Goal: Transaction & Acquisition: Purchase product/service

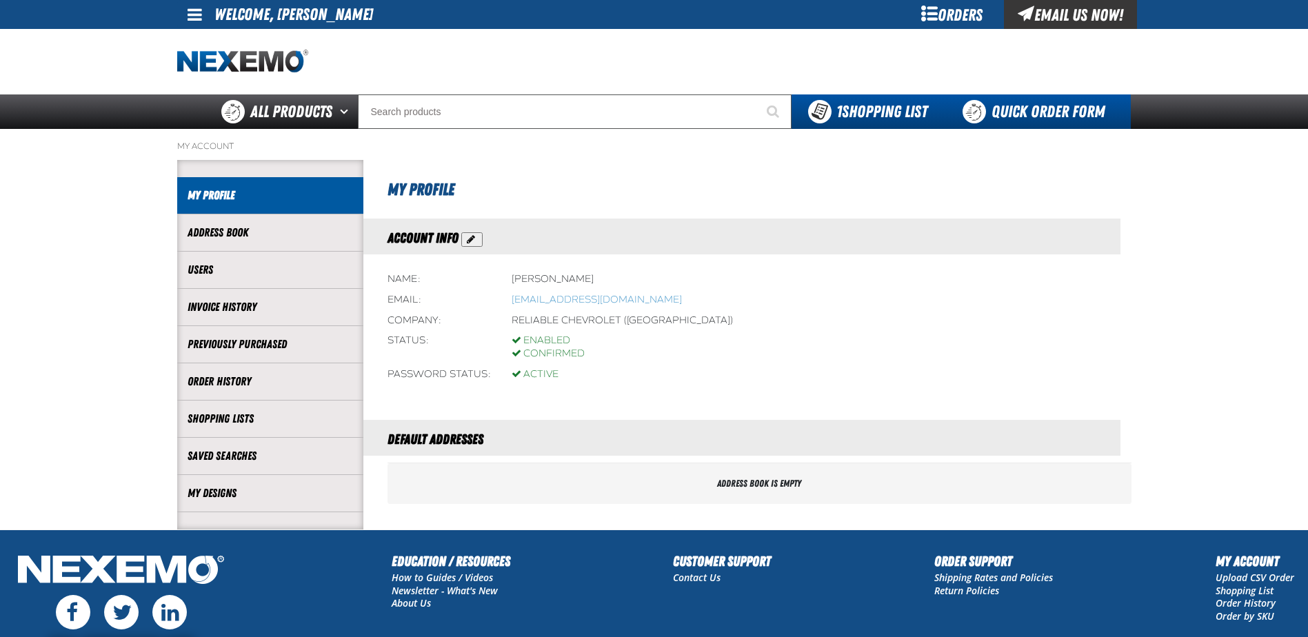
click at [1023, 117] on link "Quick Order Form" at bounding box center [1037, 111] width 187 height 34
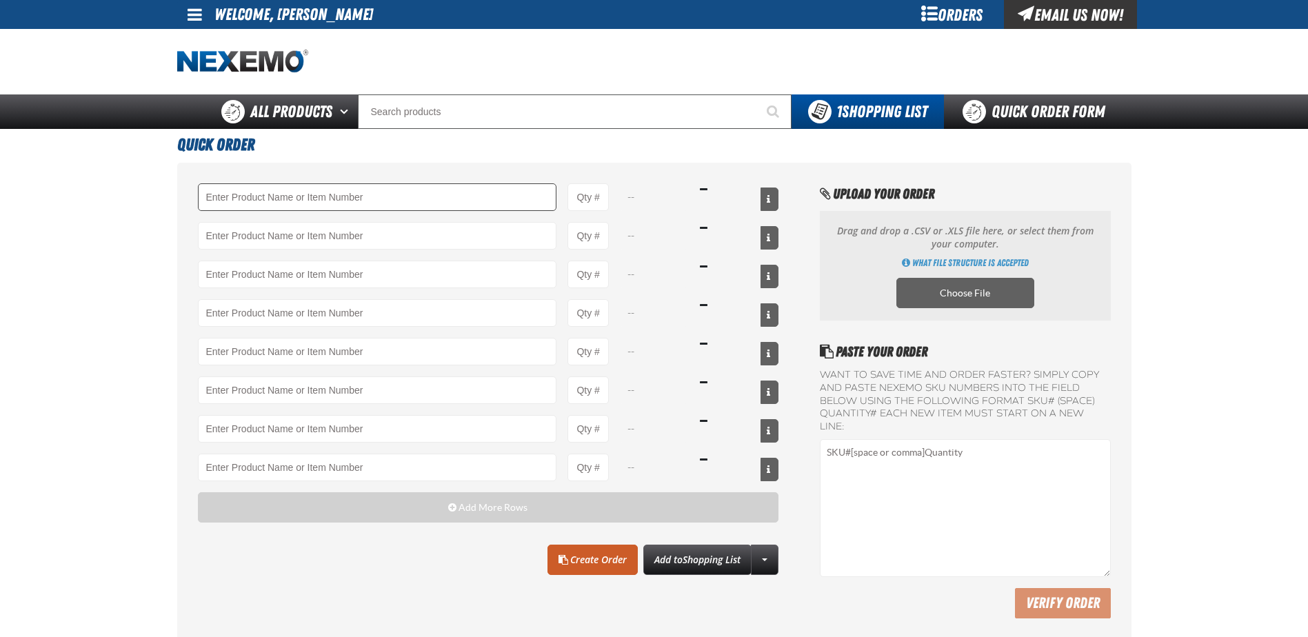
click at [347, 190] on input "Product" at bounding box center [377, 197] width 359 height 28
click at [285, 219] on div "a101 A101 - Brake Parts Cleaner - ZAK Products XP- A101 X - Blue Tri-Edge X -- …" at bounding box center [488, 332] width 581 height 298
click at [225, 204] on input "a101" at bounding box center [377, 197] width 359 height 28
drag, startPoint x: 253, startPoint y: 201, endPoint x: 126, endPoint y: 199, distance: 126.8
click at [126, 199] on main "Quick Order a101 A101 - Brake Parts Cleaner - ZAK Products XP- A101 X - Blue Tr…" at bounding box center [654, 387] width 1308 height 517
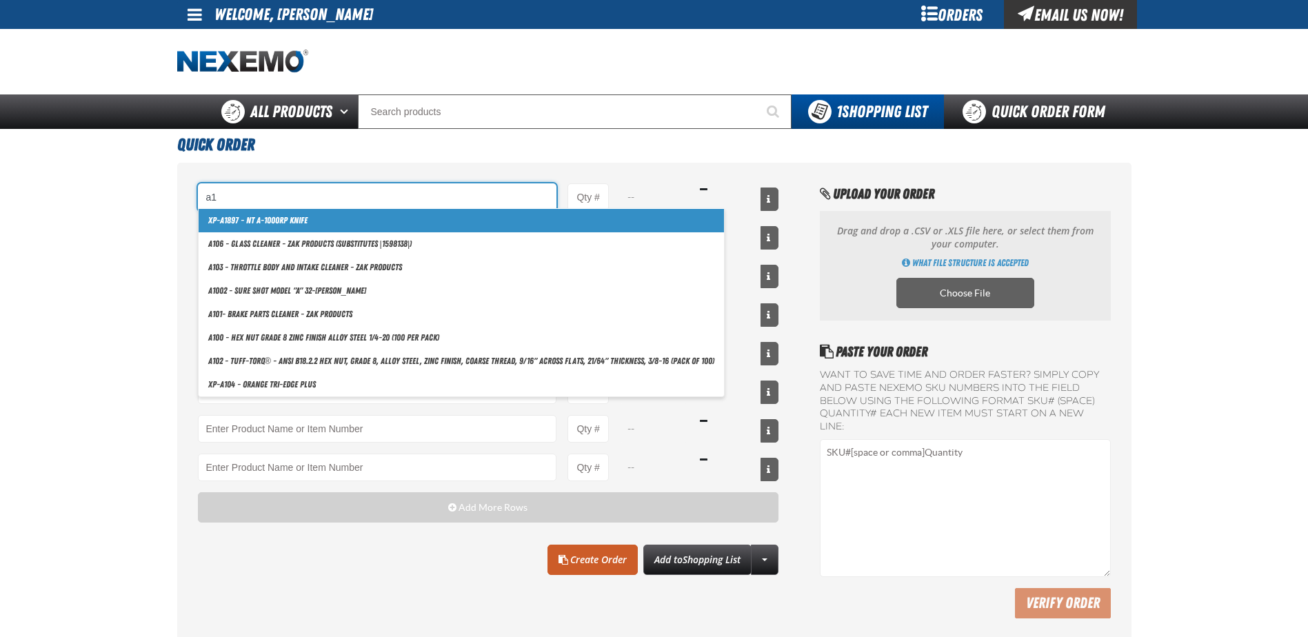
type input "a"
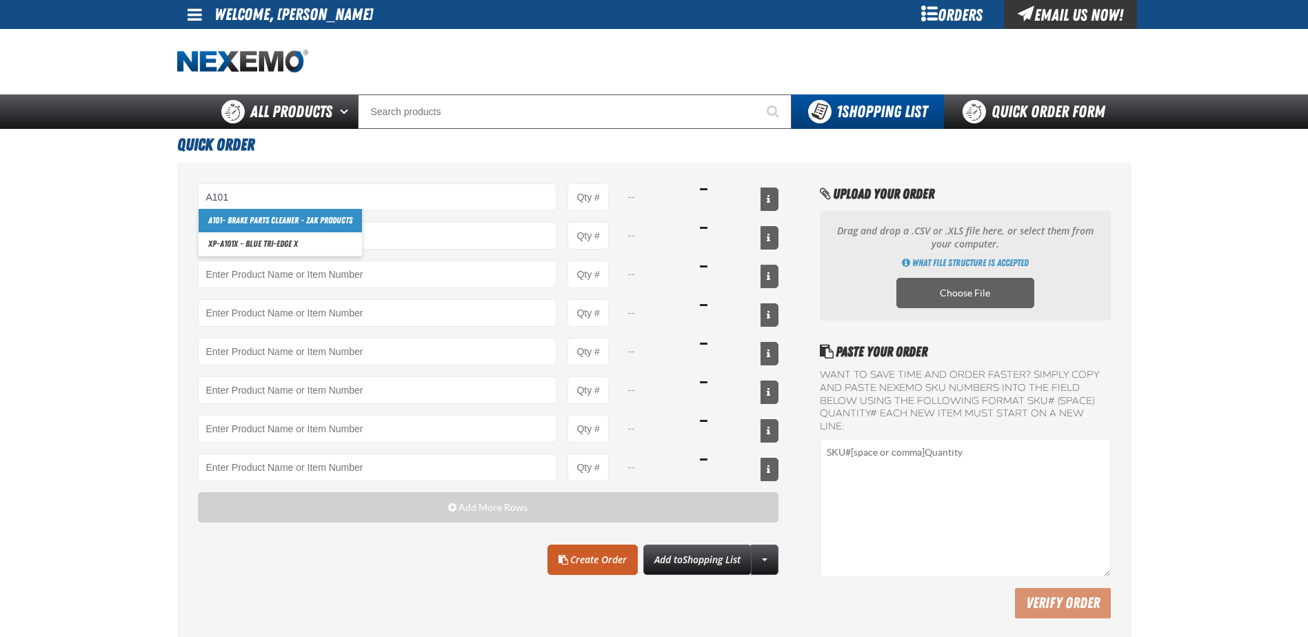
click at [221, 221] on link "A101 - Brake Parts Cleaner - ZAK Products" at bounding box center [280, 220] width 163 height 23
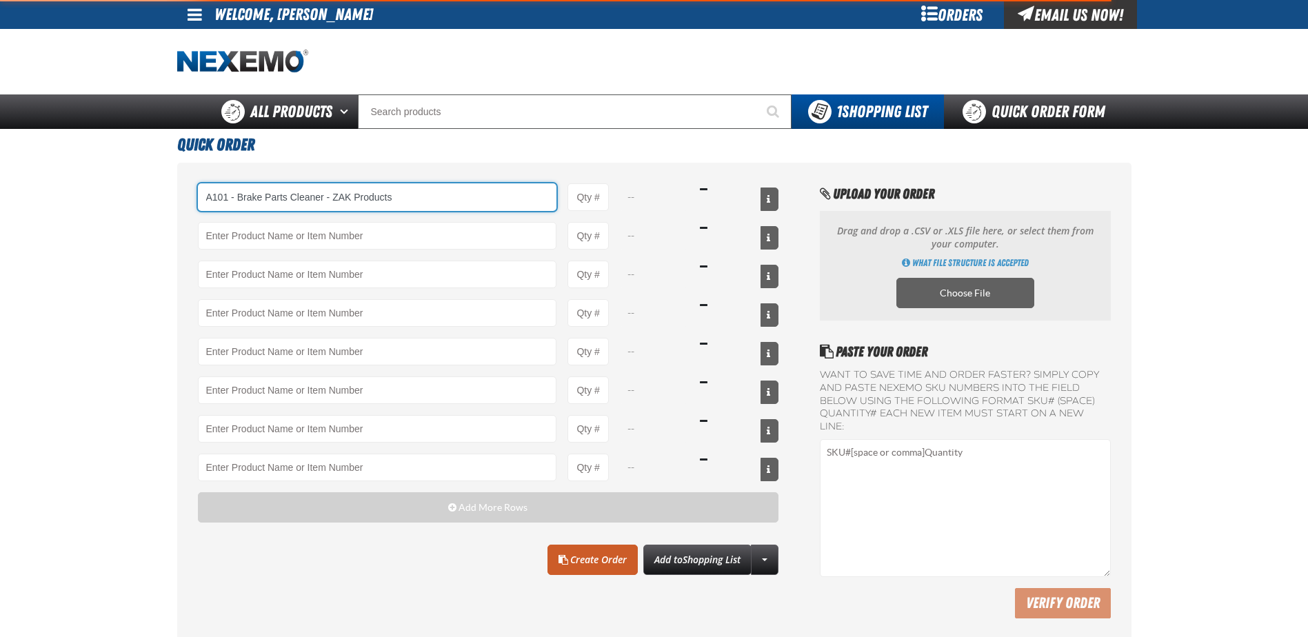
type input "A101 - Brake Parts Cleaner - ZAK Products"
type input "1"
select select "can"
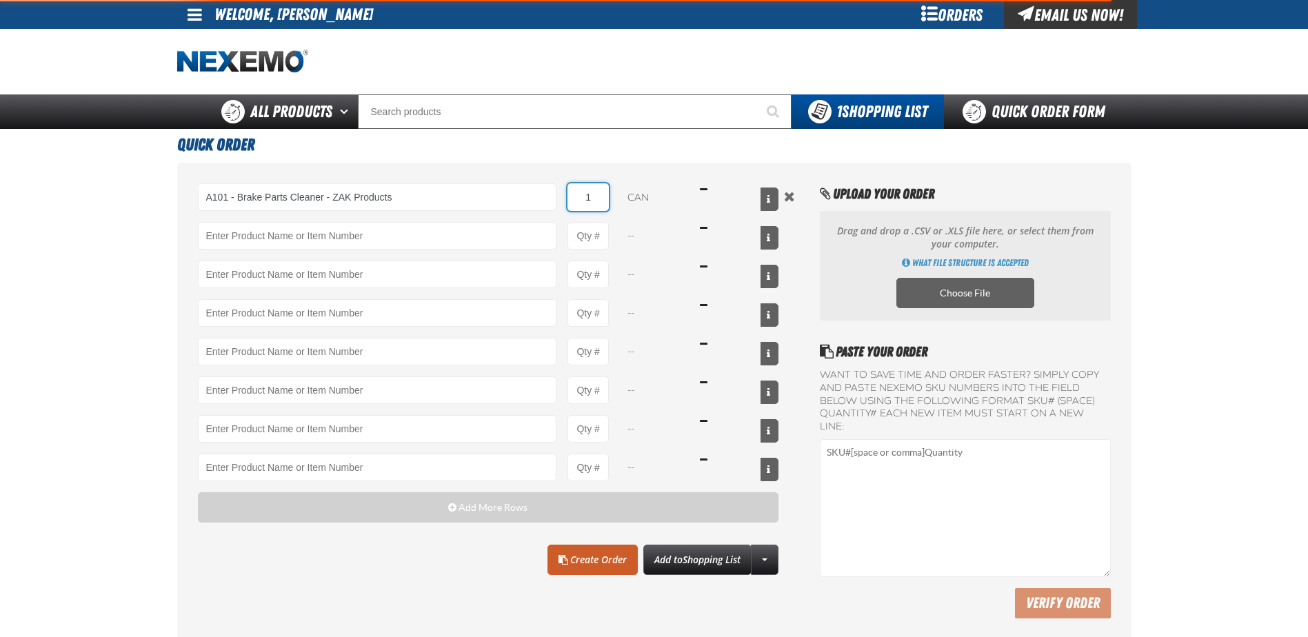
drag, startPoint x: 577, startPoint y: 199, endPoint x: 635, endPoint y: 199, distance: 57.9
click at [635, 199] on div "A101 - Brake Parts Cleaner - ZAK Products A101 - Brake Parts Cleaner - ZAK Prod…" at bounding box center [488, 197] width 581 height 28
type input "A101 - Brake Parts Cleaner - ZAK Products"
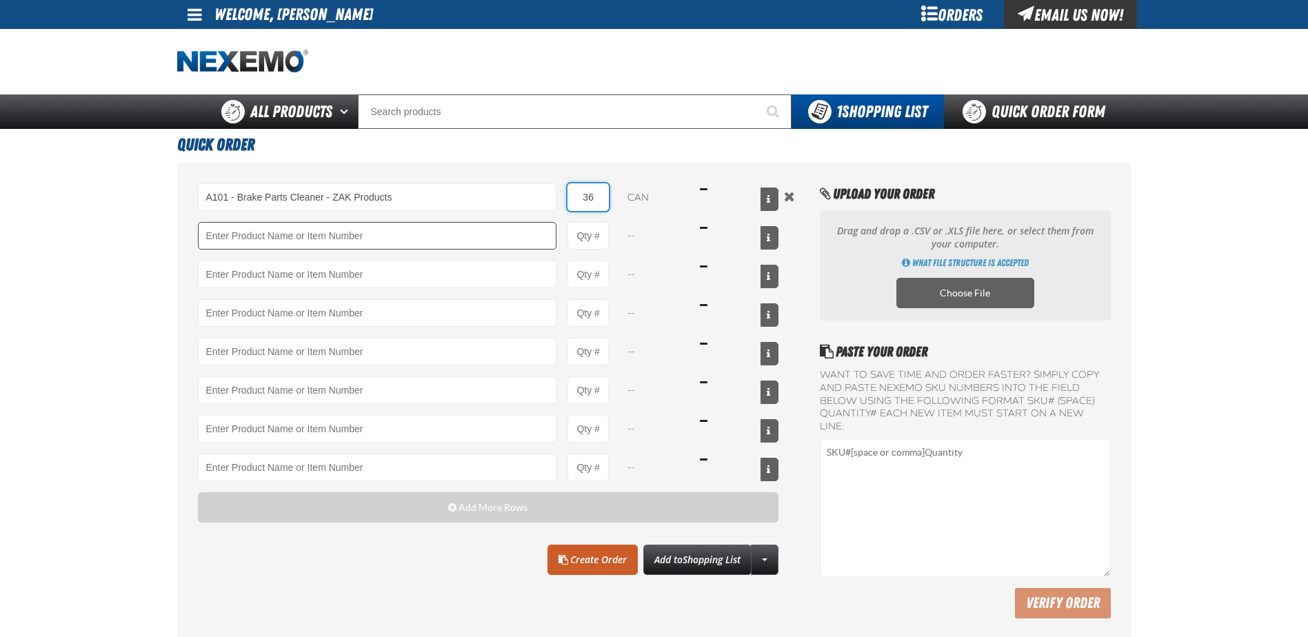
type input "36"
click at [435, 235] on input "Product" at bounding box center [377, 236] width 359 height 28
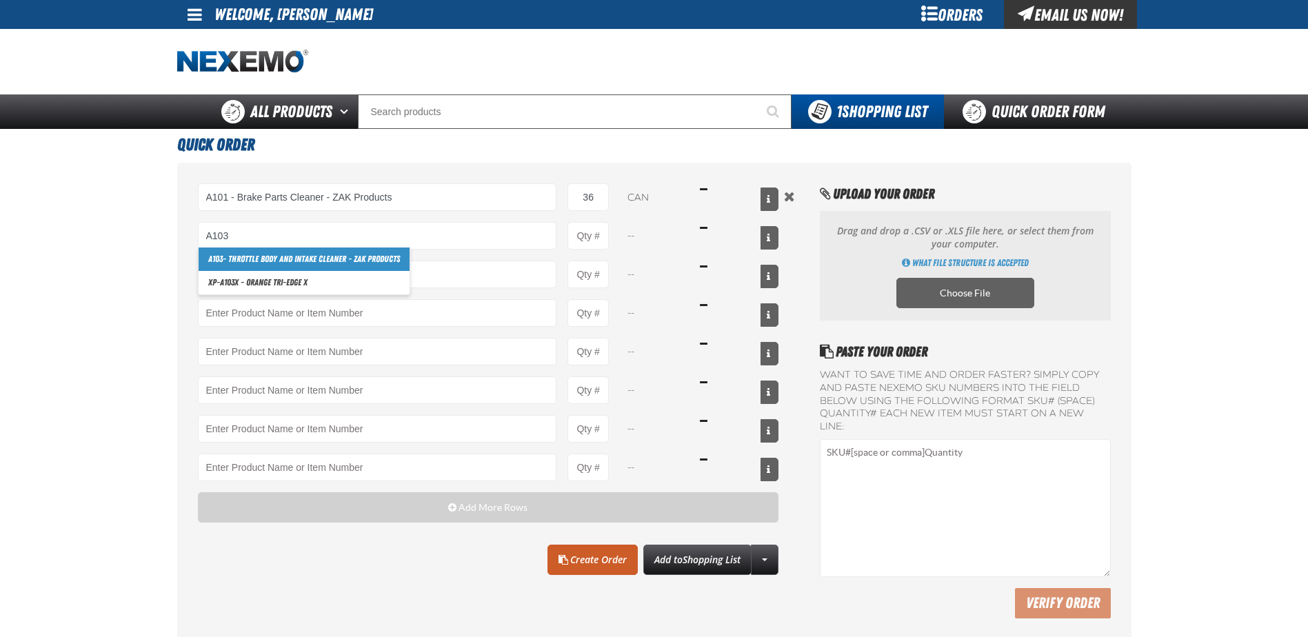
click at [316, 261] on link "A103 - Throttle Body and Intake Cleaner - ZAK Products" at bounding box center [304, 258] width 211 height 23
type input "A103 - Throttle Body and Intake Cleaner - ZAK Products"
type input "1"
select select "can"
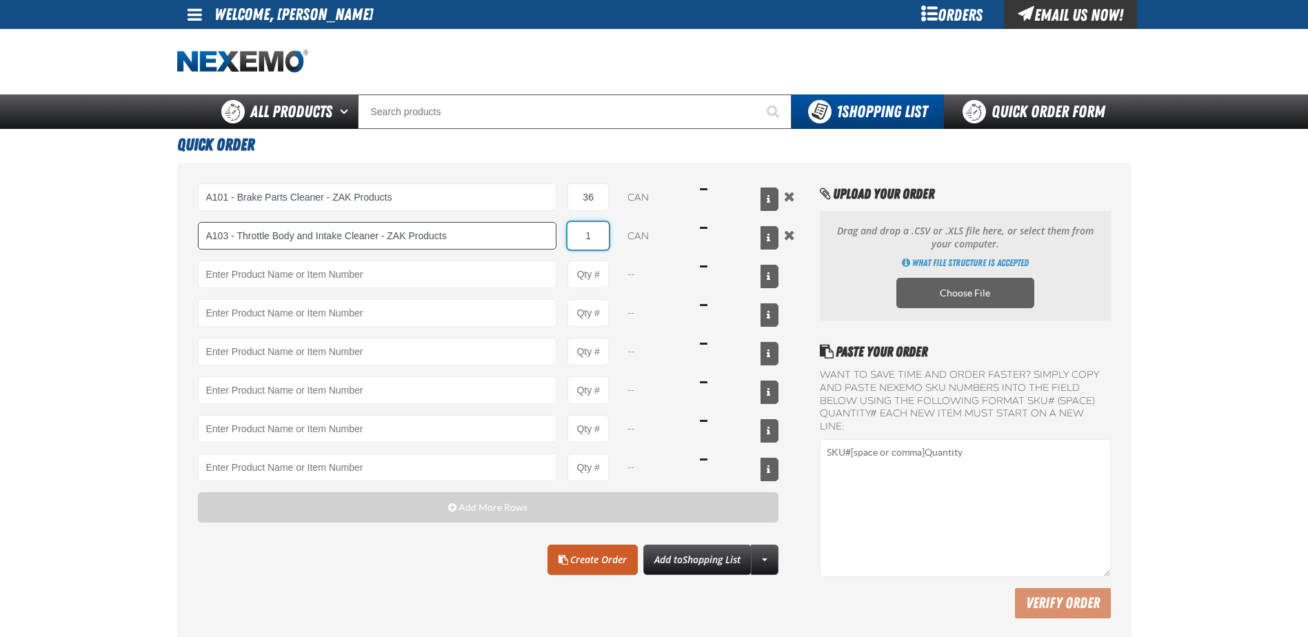
drag, startPoint x: 607, startPoint y: 237, endPoint x: 538, endPoint y: 229, distance: 68.7
click at [553, 234] on div "A103 - Throttle Body and Intake Cleaner - ZAK Products A103 - Throttle Body and…" at bounding box center [488, 236] width 581 height 28
type input "A103 - Throttle Body and Intake Cleaner - ZAK Products"
type input "12"
click at [327, 276] on input "Product" at bounding box center [377, 275] width 359 height 28
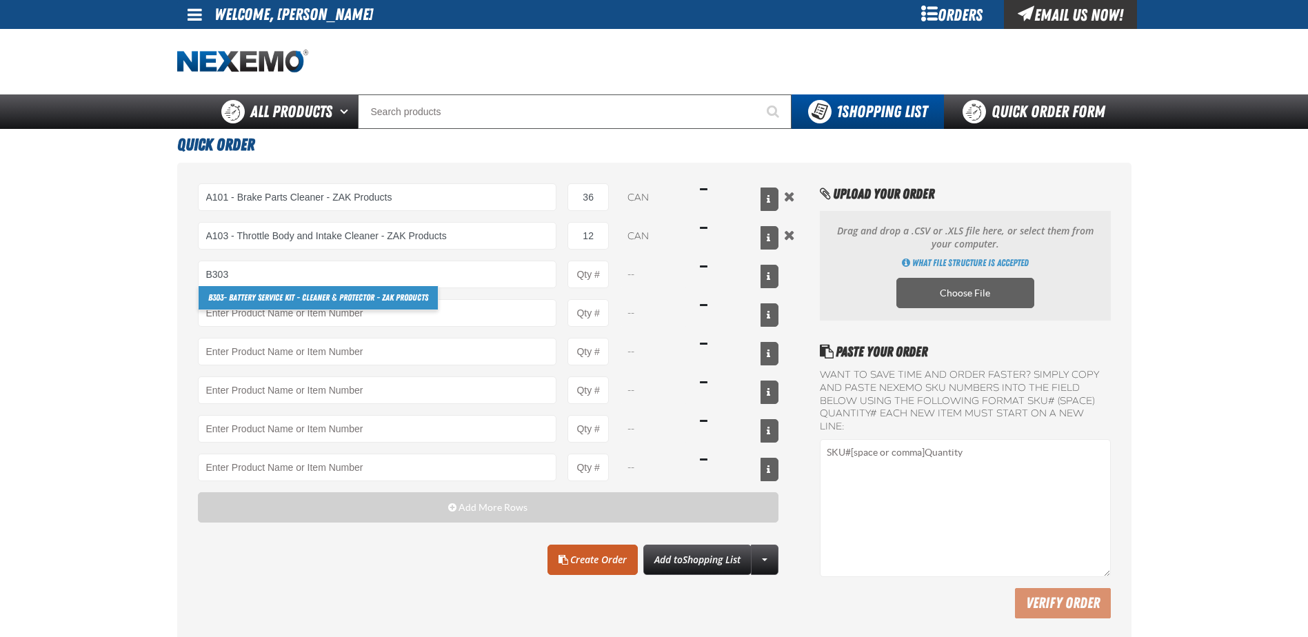
click at [281, 298] on link "B303 - Battery Service Kit - Cleaner & Protector - ZAK Products" at bounding box center [318, 297] width 239 height 23
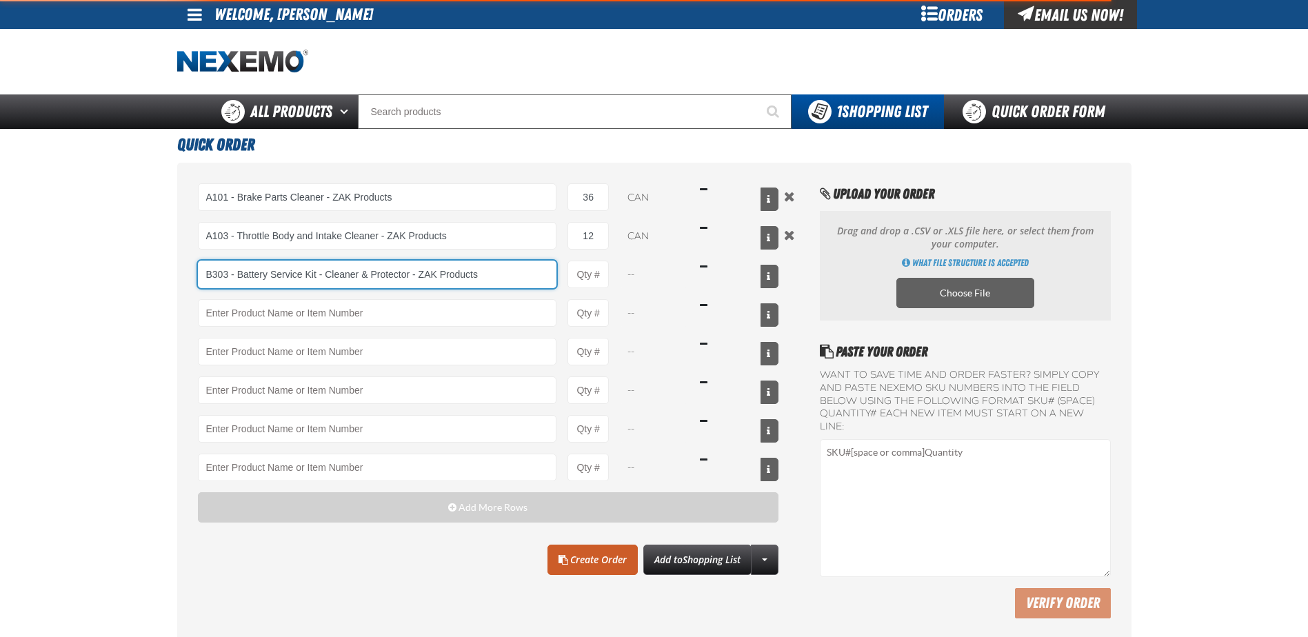
type input "B303 - Battery Service Kit - Cleaner &amp; Protector - ZAK Products"
type input "1"
select select "kit"
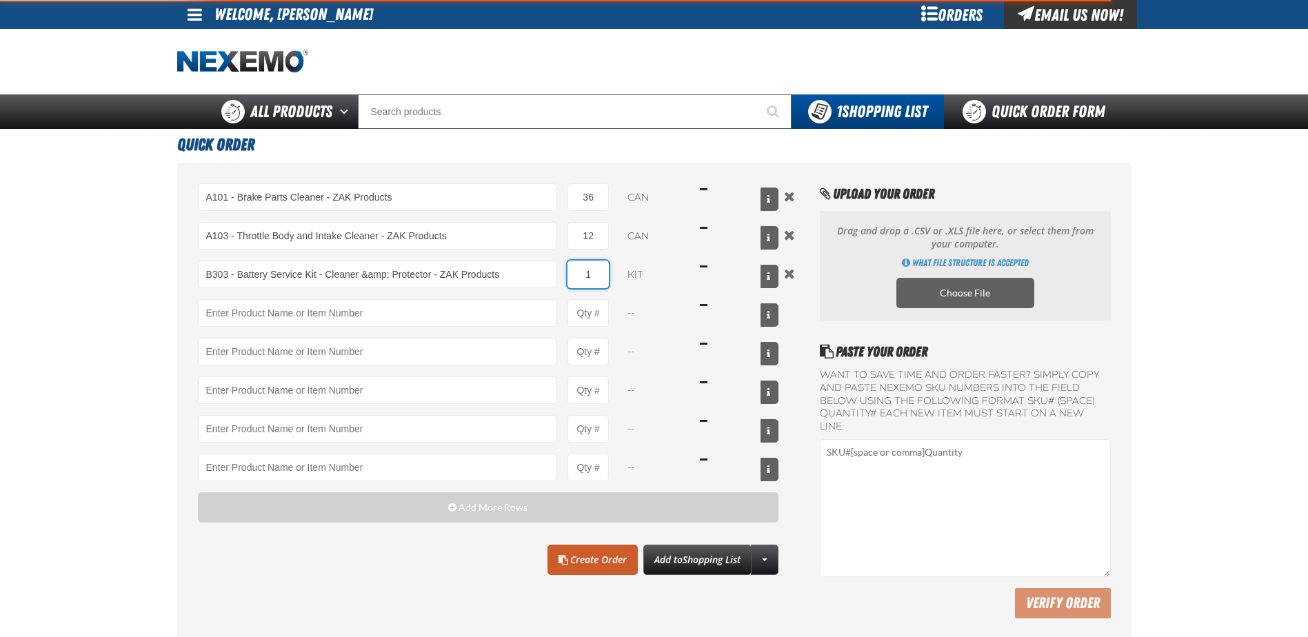
drag, startPoint x: 601, startPoint y: 277, endPoint x: 559, endPoint y: 271, distance: 42.5
click at [559, 271] on div "B303 - Battery Service Kit - Cleaner &amp; Protector - ZAK Products B303 - Batt…" at bounding box center [488, 275] width 581 height 28
type input "B303 - Battery Service Kit - Cleaner &amp; Protector - ZAK Products"
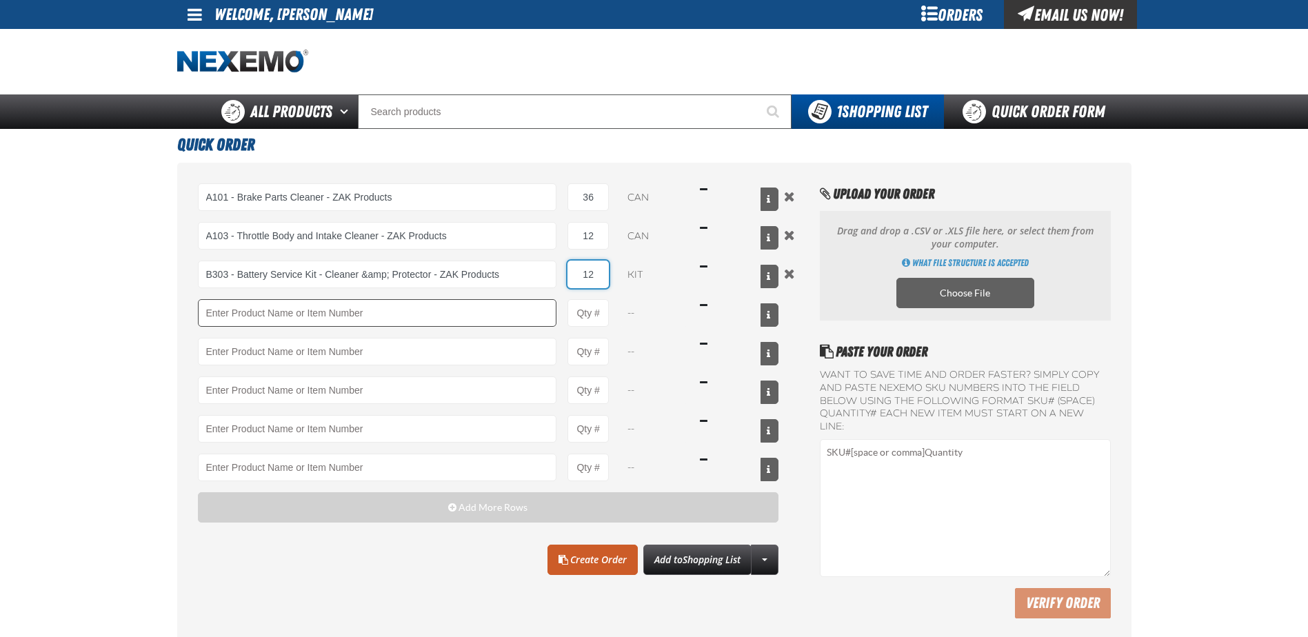
type input "12"
click at [254, 318] on input "Product" at bounding box center [377, 313] width 359 height 28
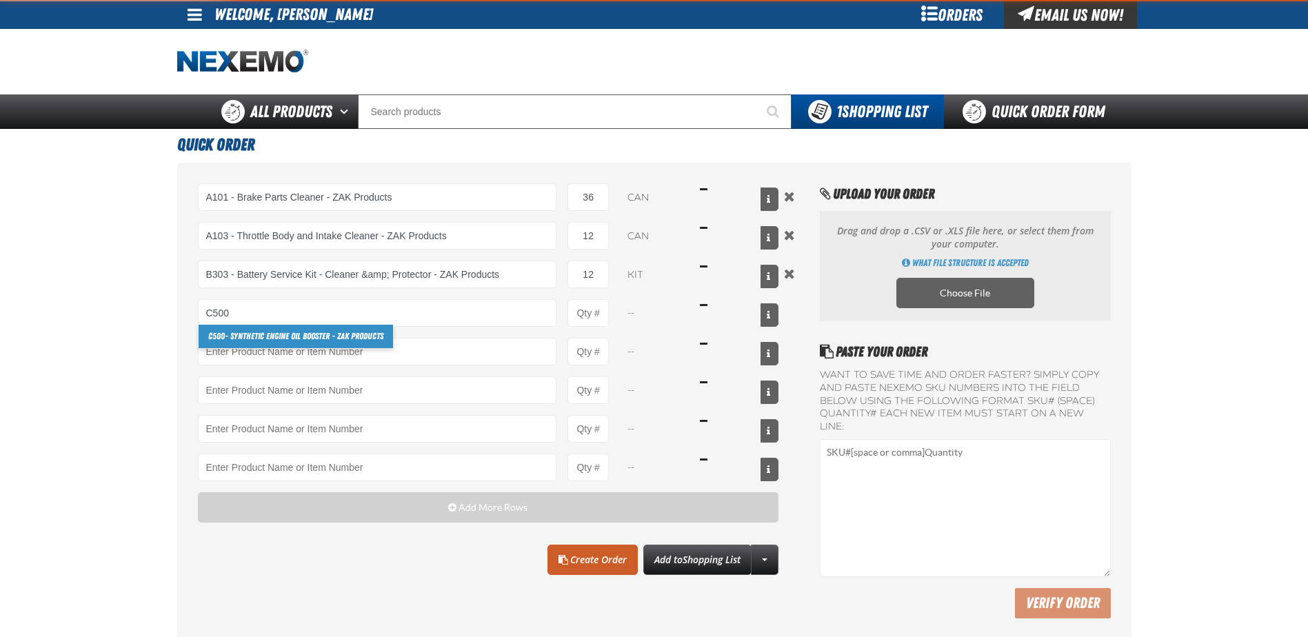
click at [239, 336] on link "C500 - Synthetic Engine Oil Booster - ZAK Products" at bounding box center [296, 336] width 194 height 23
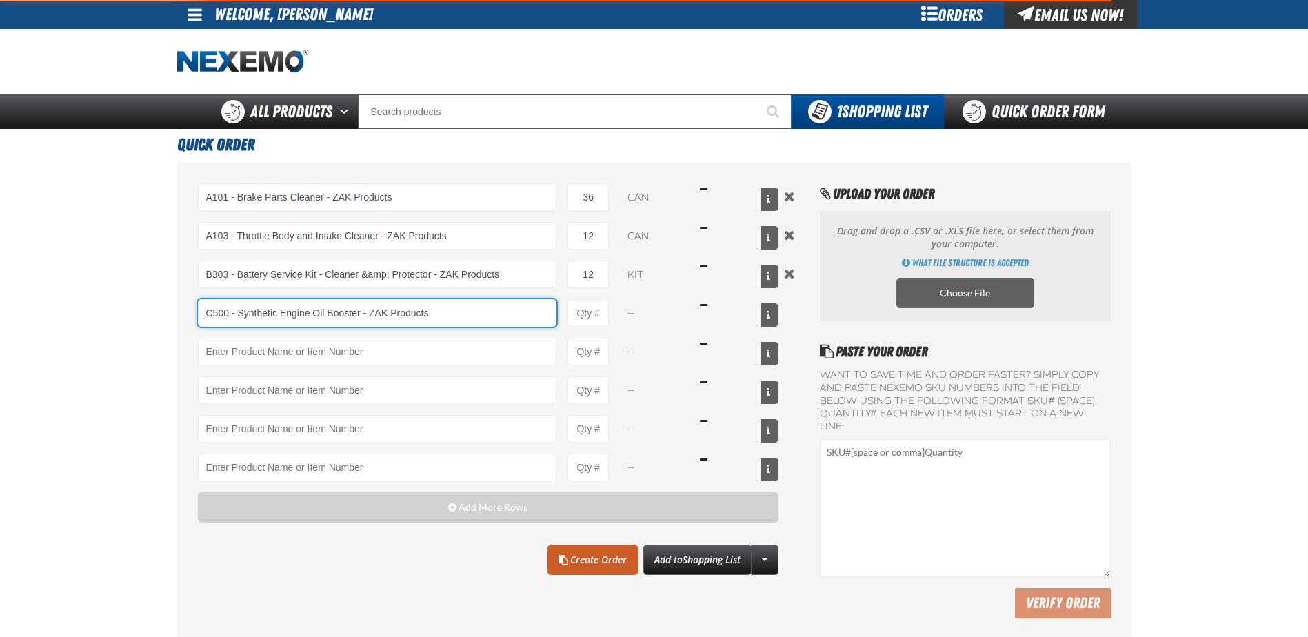
type input "C500 - Synthetic Engine Oil Booster - ZAK Products"
type input "1"
select select "bottle"
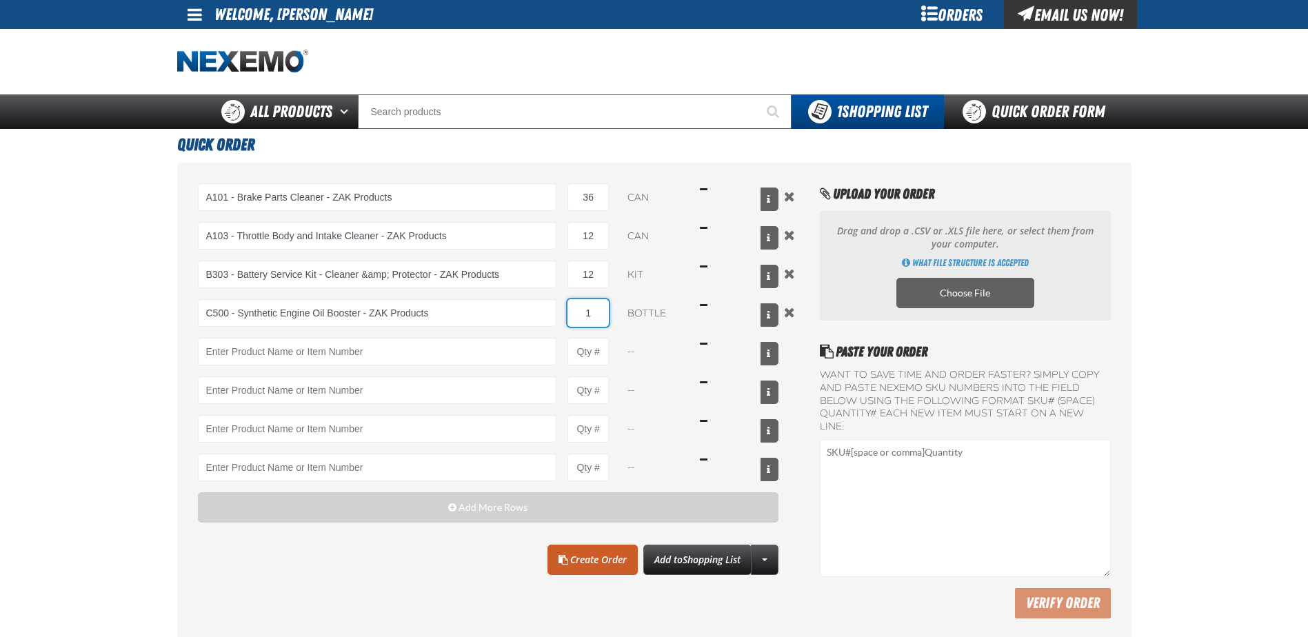
drag, startPoint x: 575, startPoint y: 308, endPoint x: 620, endPoint y: 309, distance: 45.5
click at [620, 309] on div "C500 - Synthetic Engine Oil Booster - ZAK Products C500 - Synthetic Engine Oil …" at bounding box center [488, 313] width 581 height 28
type input "C500 - Synthetic Engine Oil Booster - ZAK Products"
type input "48"
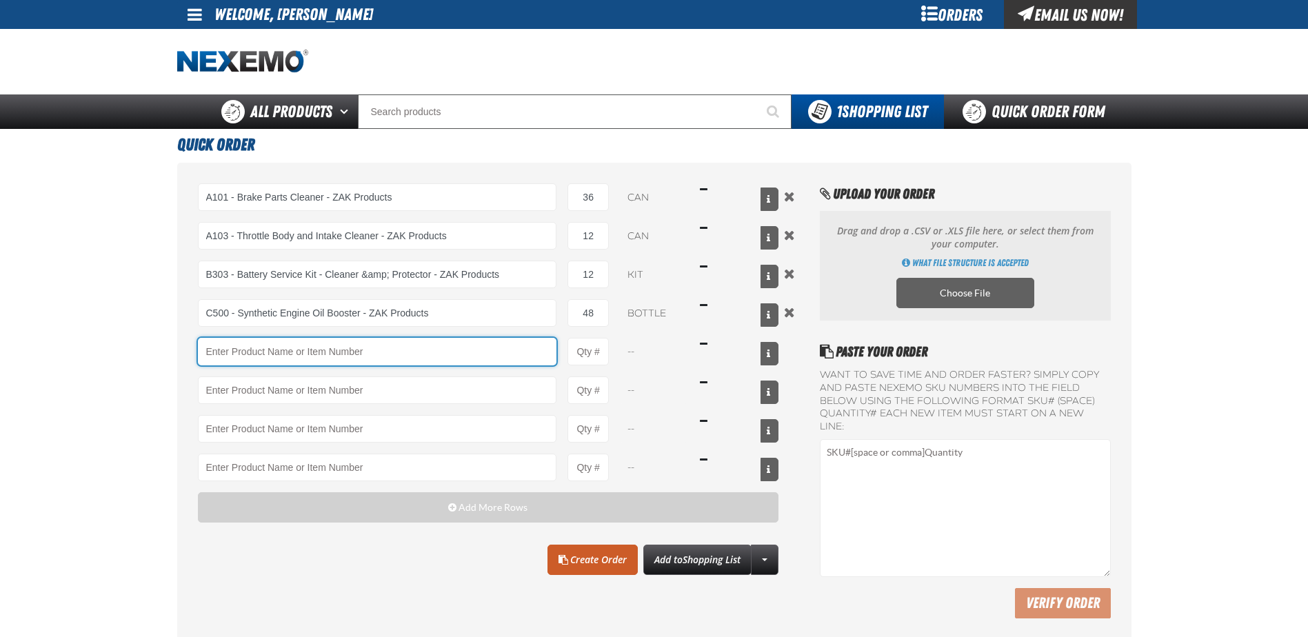
click at [421, 352] on input "Product" at bounding box center [377, 352] width 359 height 28
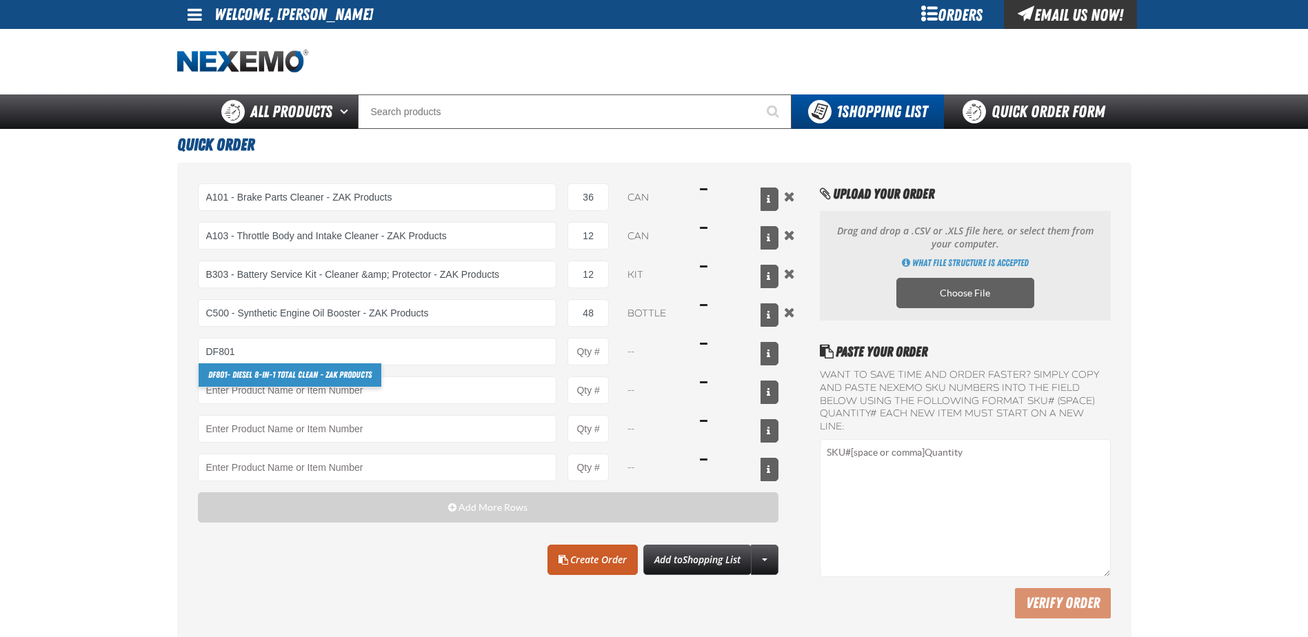
click at [296, 376] on link "DF801 - DIESEL 8-in-1 TOTAL CLEAN - ZAK Products" at bounding box center [290, 374] width 183 height 23
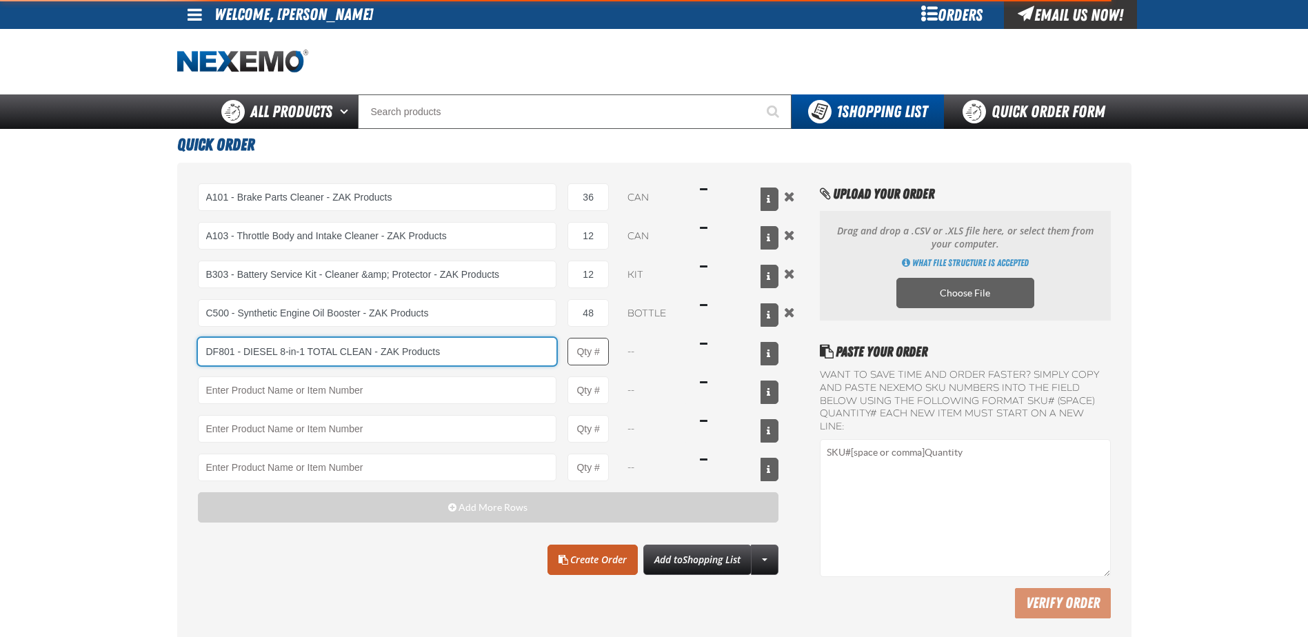
type input "DF801 - DIESEL 8-in-1 TOTAL CLEAN - ZAK Products"
type input "1"
select select "bottle"
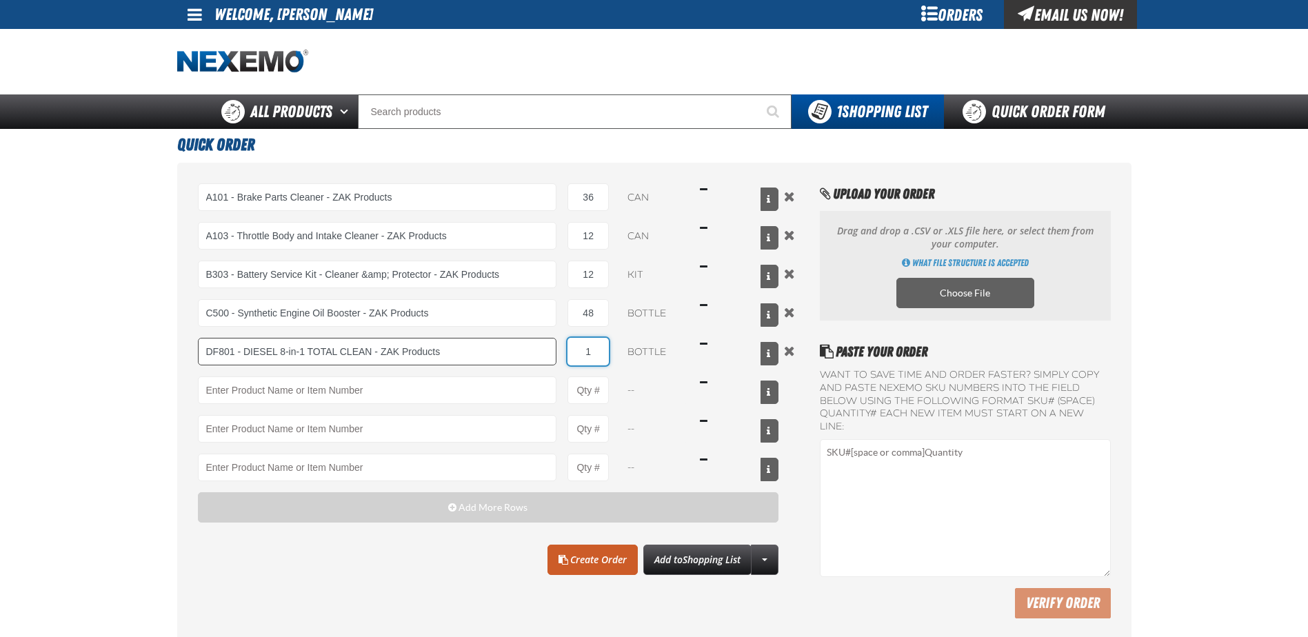
drag, startPoint x: 599, startPoint y: 347, endPoint x: 551, endPoint y: 351, distance: 47.7
click at [551, 351] on div "DF801 - DIESEL 8-in-1 TOTAL CLEAN - ZAK Products DF801 - DIESEL 8-in-1 TOTAL CL…" at bounding box center [488, 352] width 581 height 28
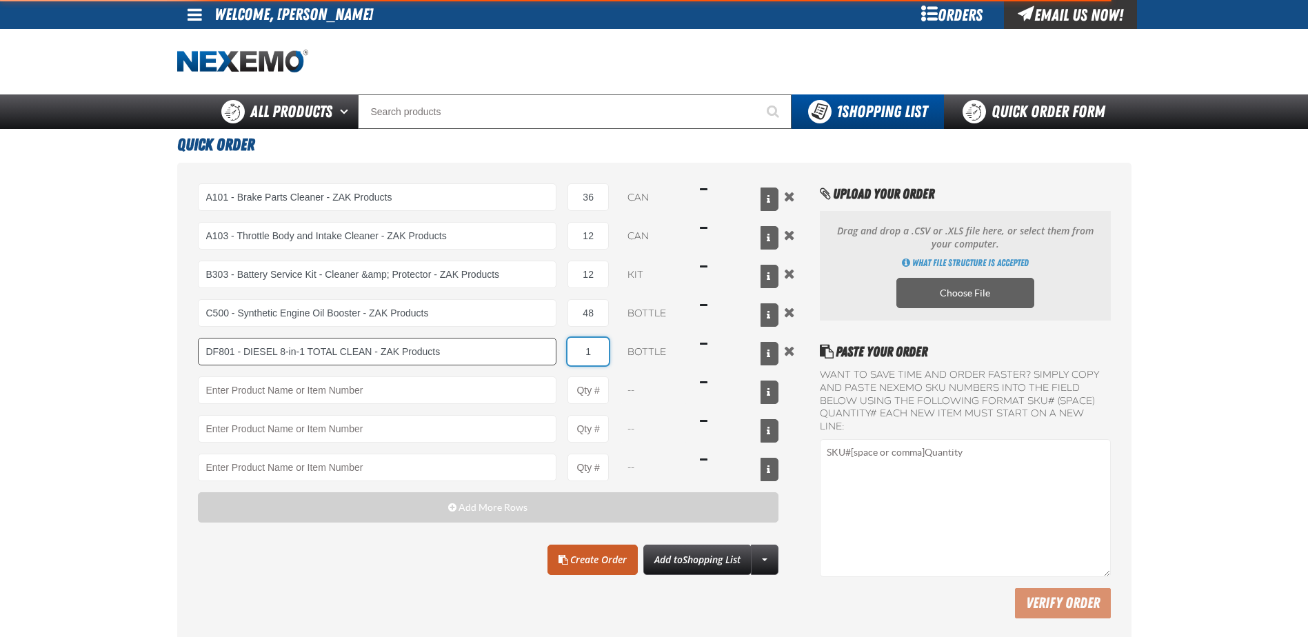
type input "DF801 - DIESEL 8-in-1 TOTAL CLEAN - ZAK Products"
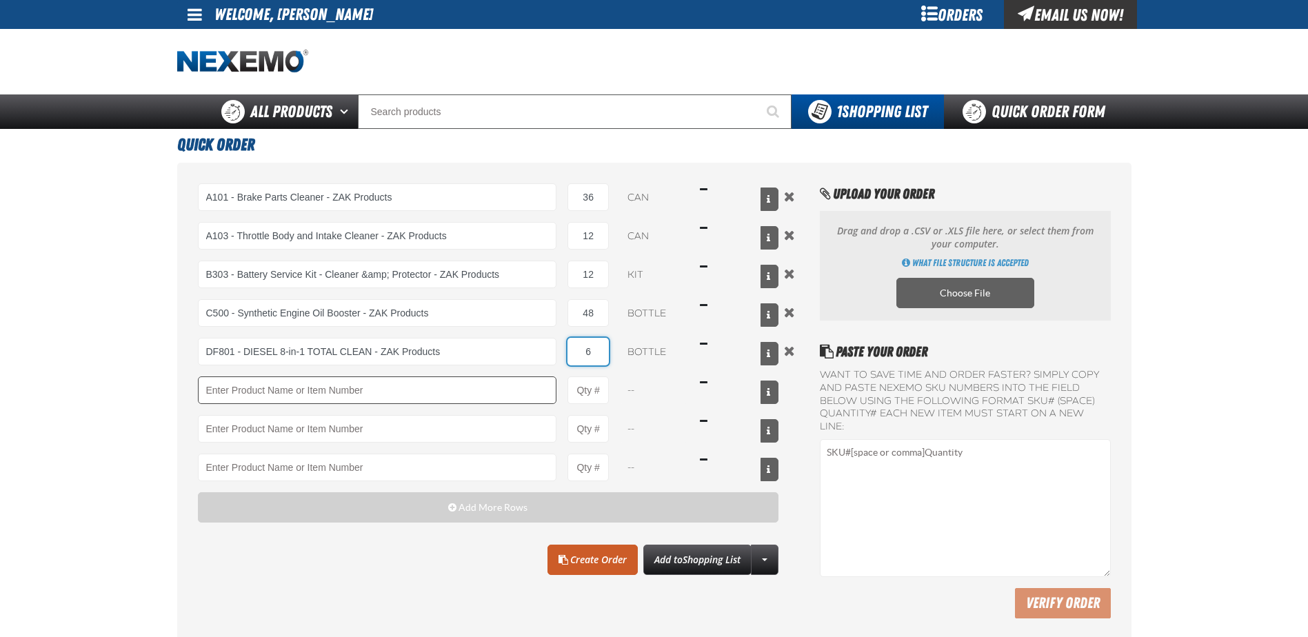
type input "6"
click at [400, 382] on input "Product" at bounding box center [377, 390] width 359 height 28
drag, startPoint x: 230, startPoint y: 410, endPoint x: 236, endPoint y: 409, distance: 6.9
click at [230, 410] on link "F610 - Z-Tech - ZAK Products" at bounding box center [257, 413] width 116 height 23
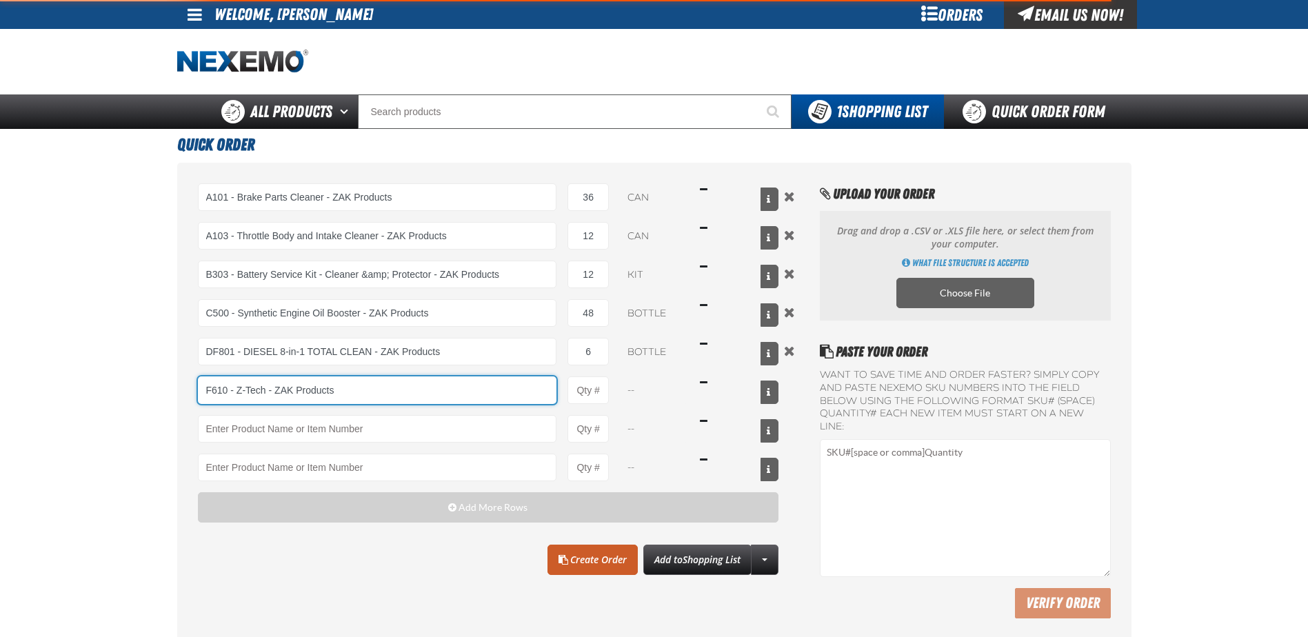
type input "F610 - Z-Tech - ZAK Products"
type input "1"
select select "bottle"
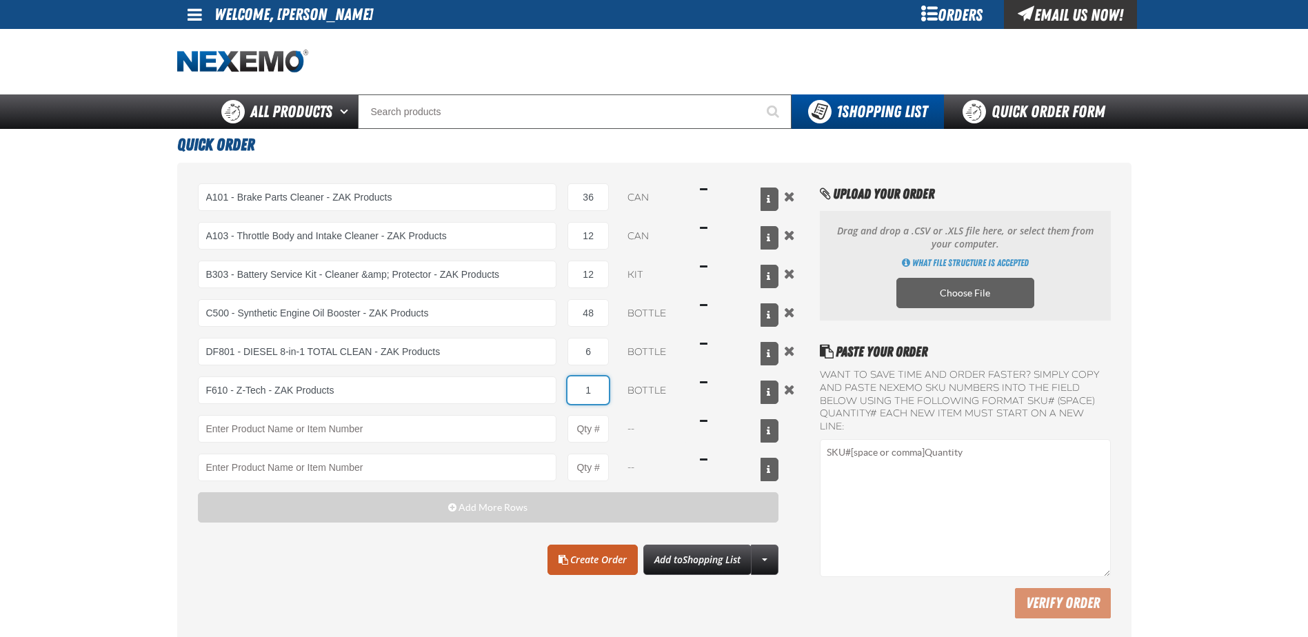
drag, startPoint x: 591, startPoint y: 389, endPoint x: 569, endPoint y: 389, distance: 22.1
click at [569, 389] on input "1" at bounding box center [587, 390] width 41 height 28
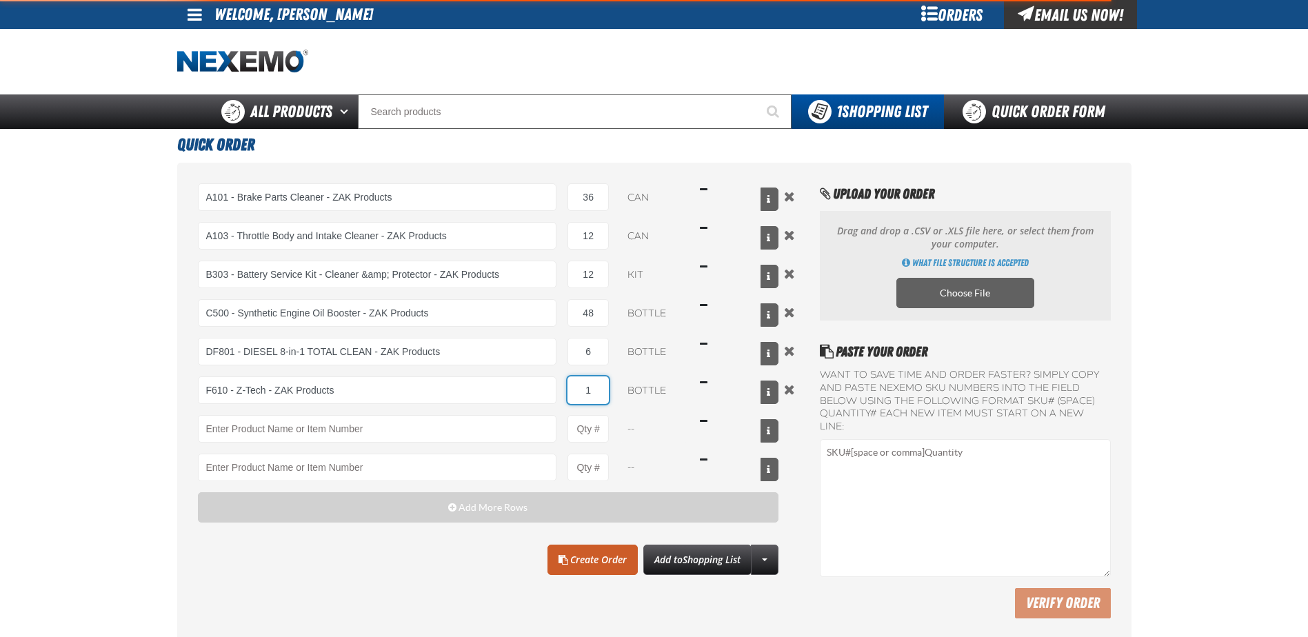
type input "F610 - Z-Tech - ZAK Products"
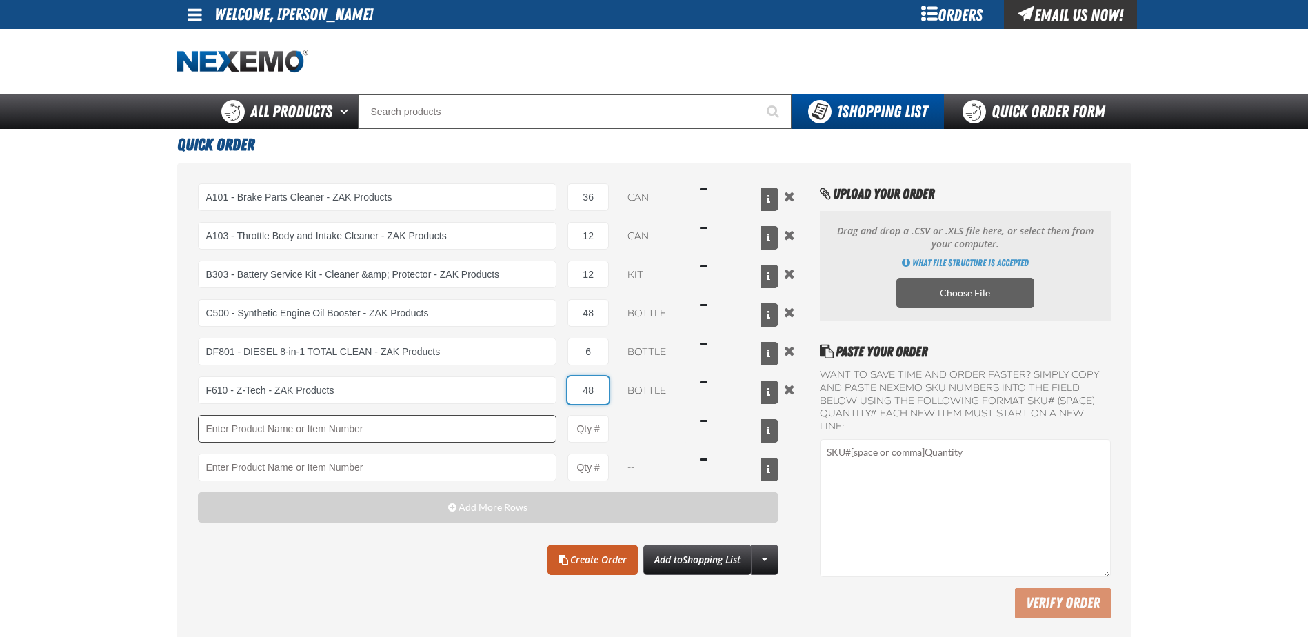
type input "48"
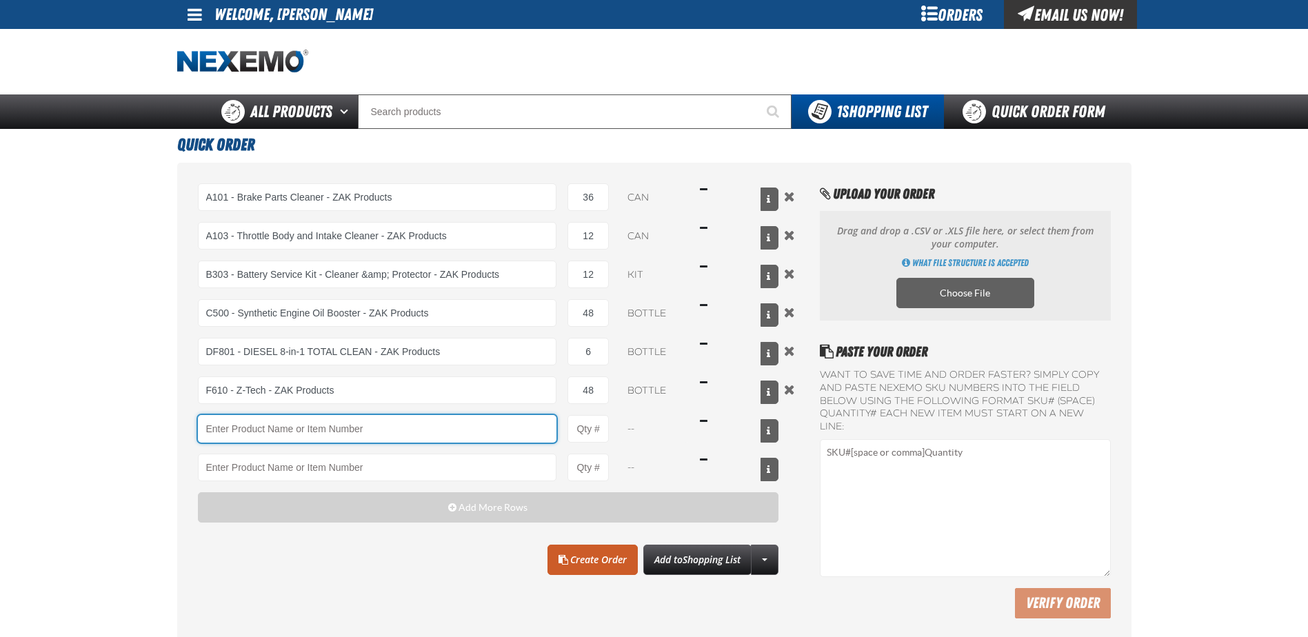
click at [276, 428] on input "Product" at bounding box center [377, 429] width 359 height 28
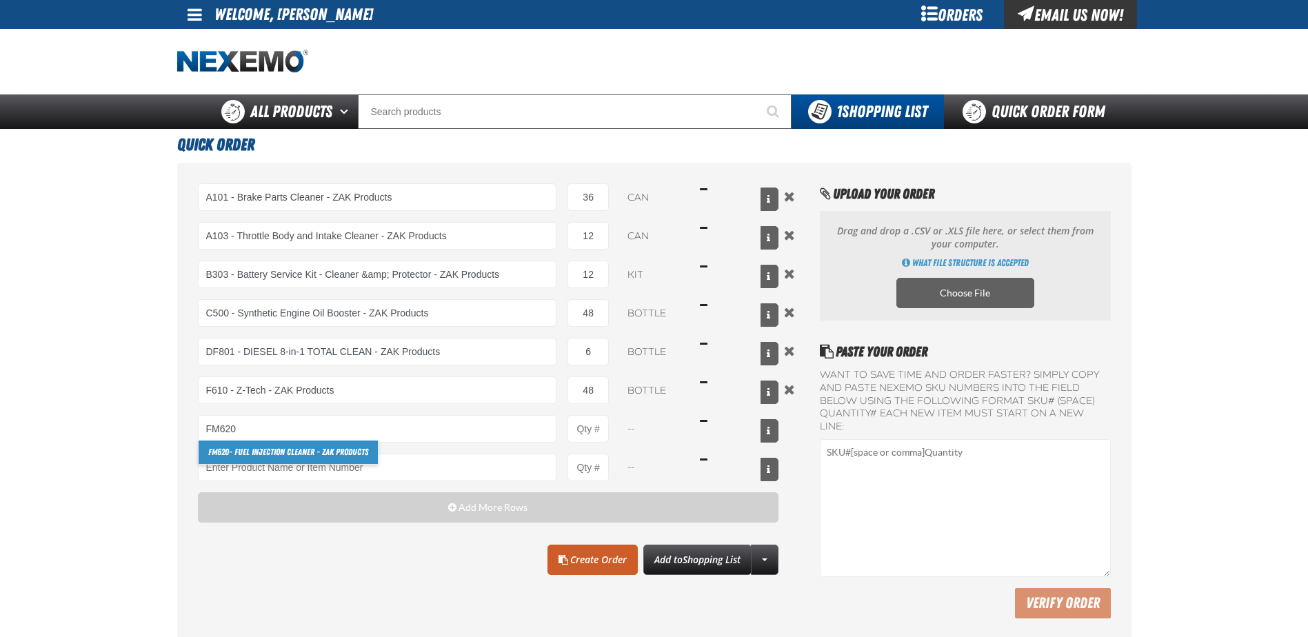
click at [285, 449] on link "FM620 - Fuel Injection Cleaner - ZAK Products" at bounding box center [288, 451] width 179 height 23
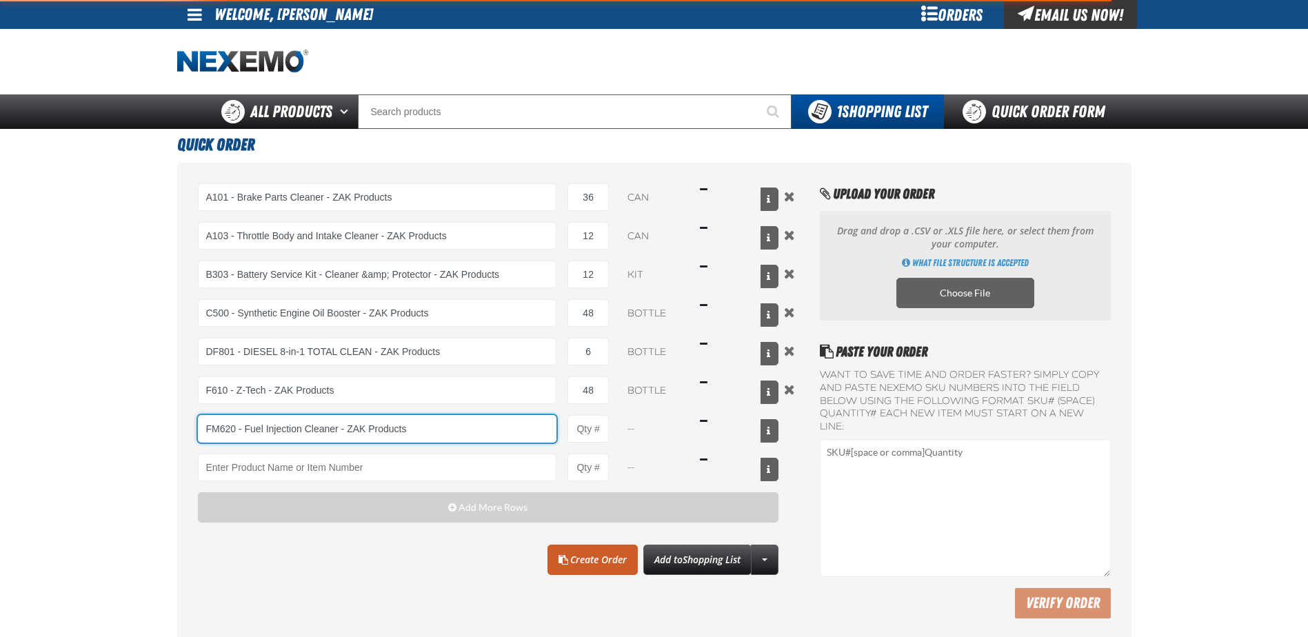
type input "FM620 - Fuel Injection Cleaner - ZAK Products"
type input "1"
select select "bottle"
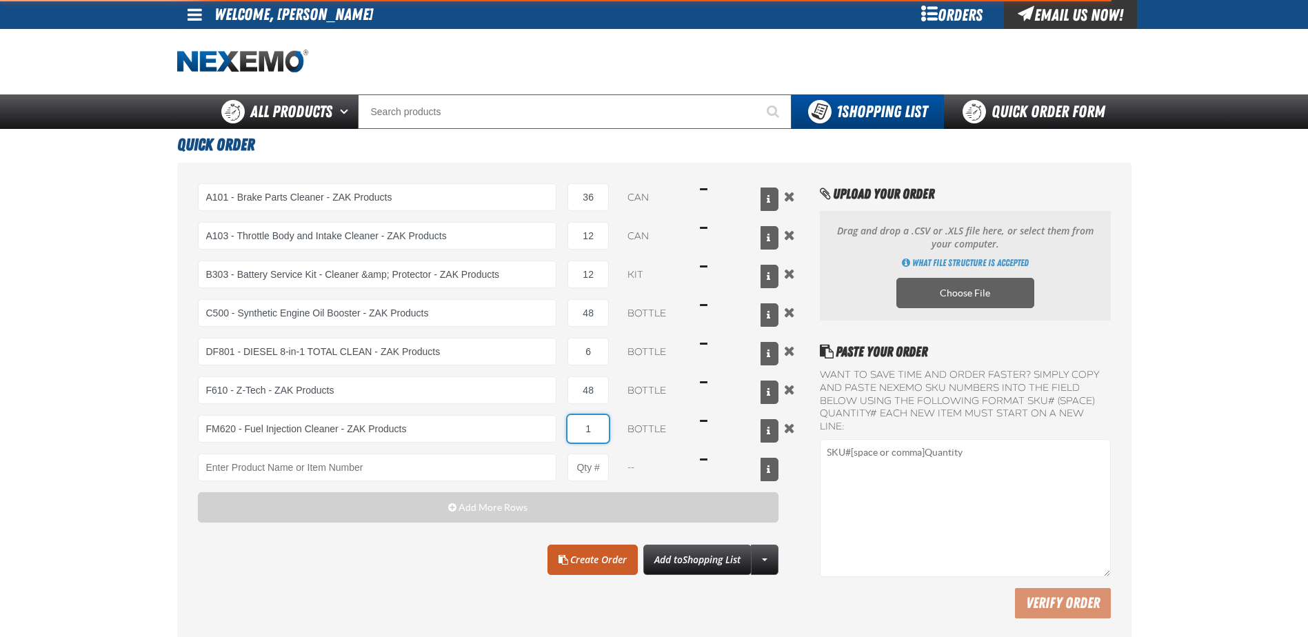
drag, startPoint x: 596, startPoint y: 431, endPoint x: 578, endPoint y: 434, distance: 17.6
click at [578, 434] on input "1" at bounding box center [587, 429] width 41 height 28
type input "FM620 - Fuel Injection Cleaner - ZAK Products"
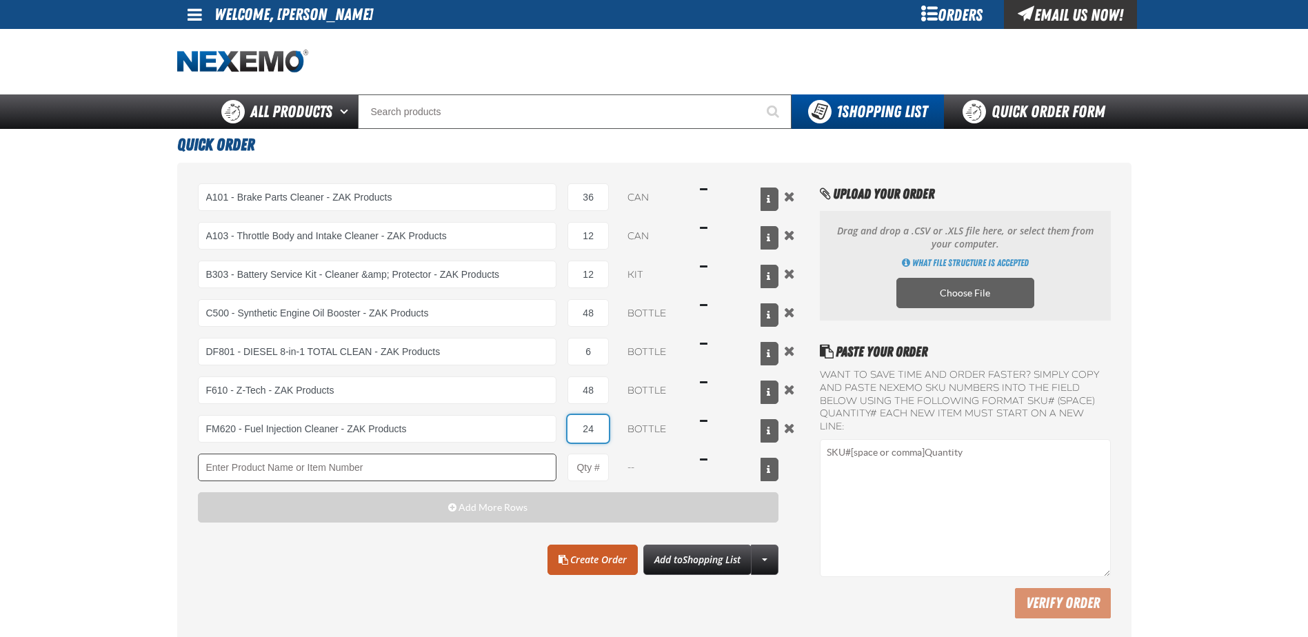
type input "24"
click at [449, 465] on input "Product" at bounding box center [377, 468] width 359 height 28
click at [338, 484] on link "TSF200 - 2-Step GDI Intake Cleaning Service" at bounding box center [281, 490] width 165 height 23
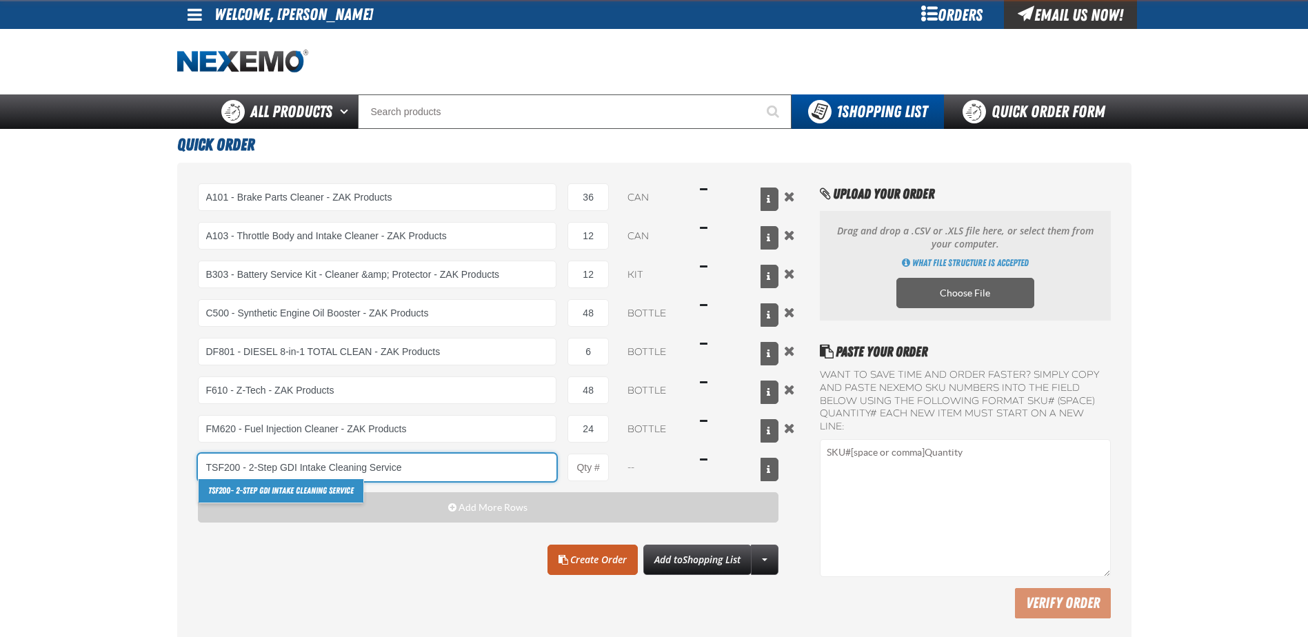
type input "TSF200 - 2-Step GDI Intake Cleaning Service"
type input "1"
select select "kit"
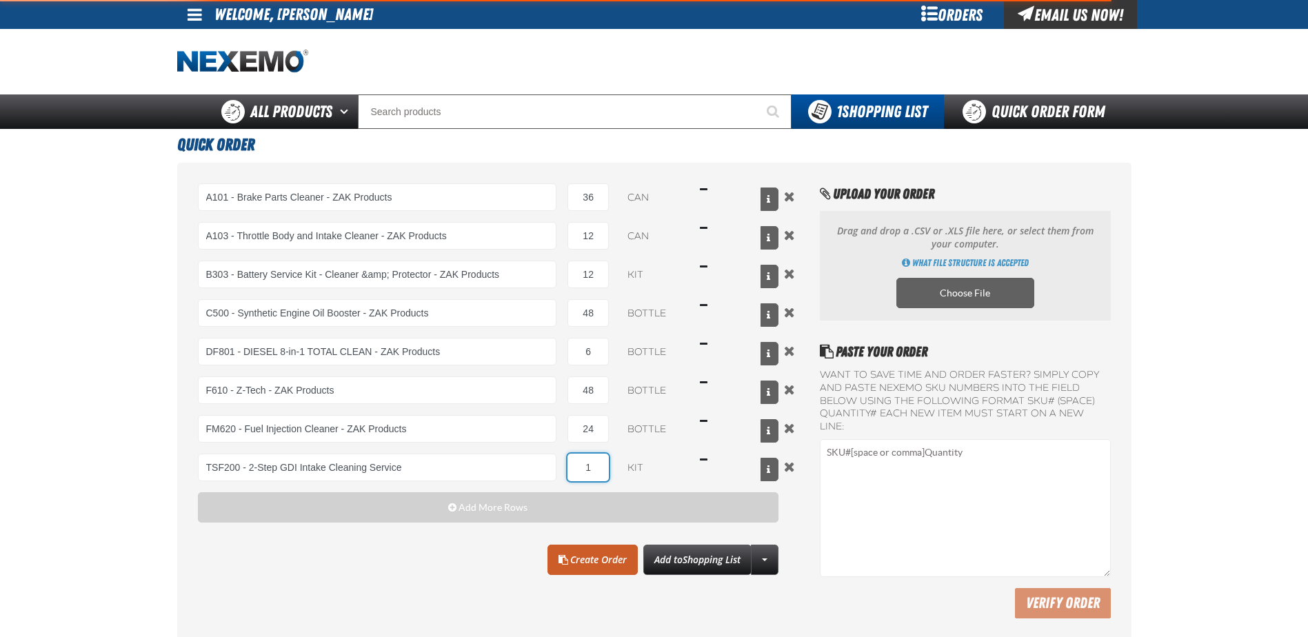
drag, startPoint x: 601, startPoint y: 472, endPoint x: 570, endPoint y: 469, distance: 31.2
click at [575, 474] on input "1" at bounding box center [587, 468] width 41 height 28
type input "TSF200 - 2-Step GDI Intake Cleaning Service"
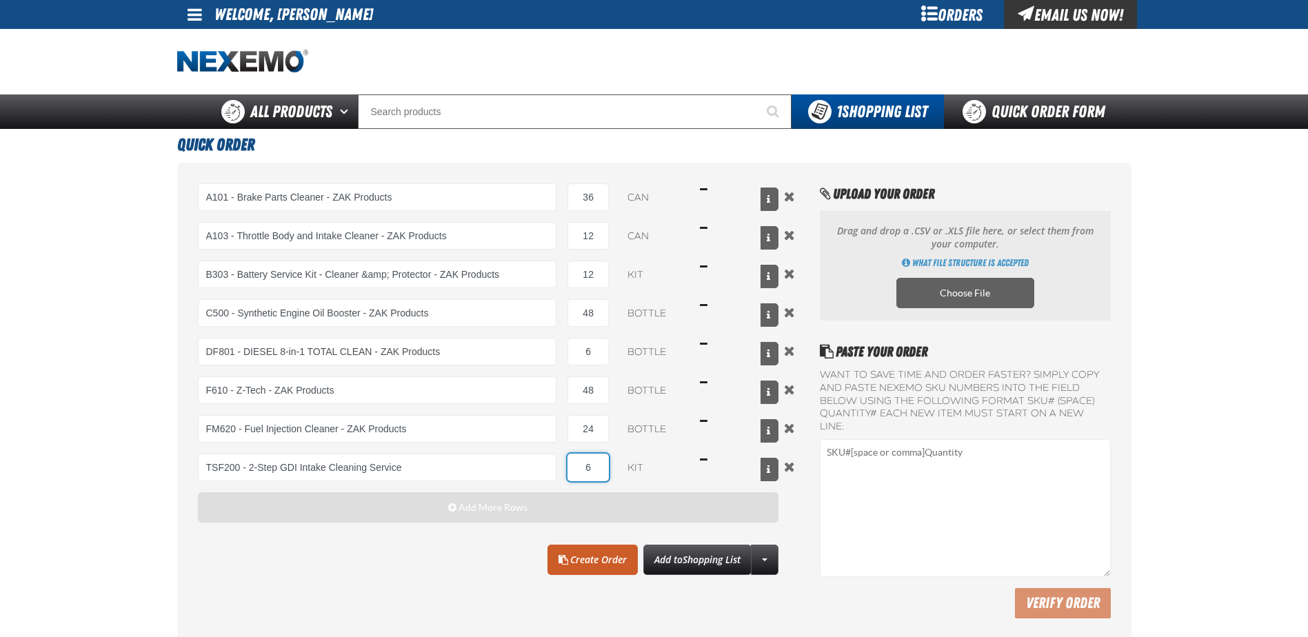
type input "6"
click at [572, 509] on button "Add More Rows" at bounding box center [488, 507] width 581 height 30
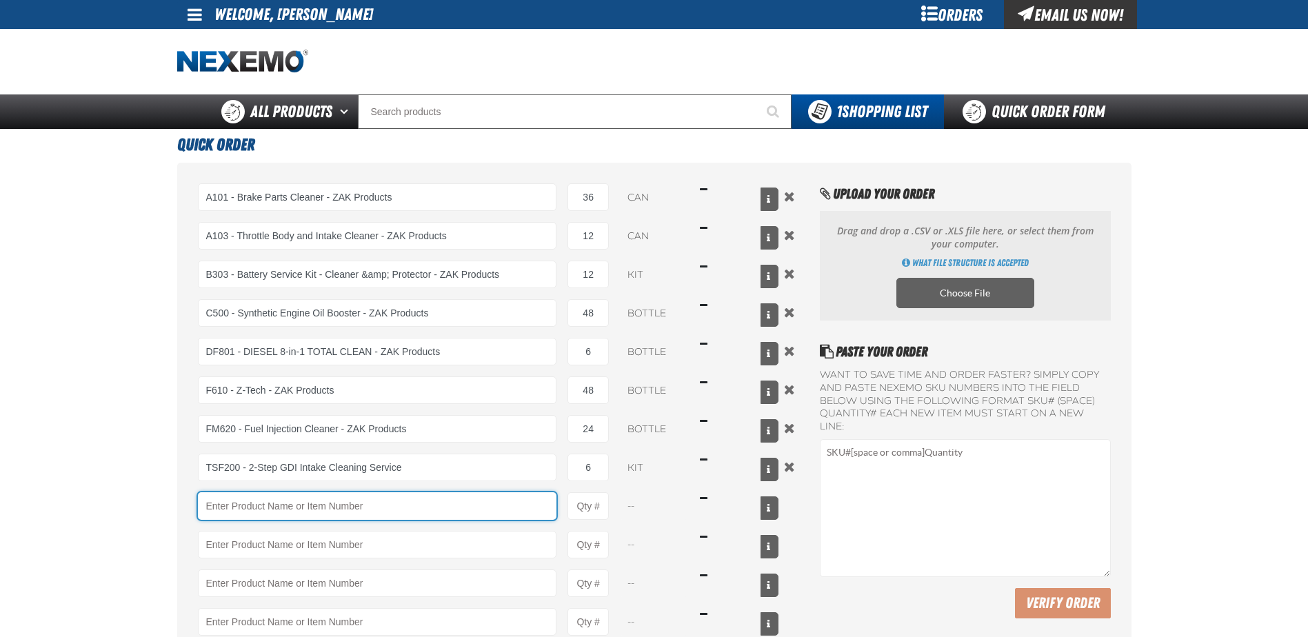
click at [336, 508] on input "Product" at bounding box center [377, 506] width 359 height 28
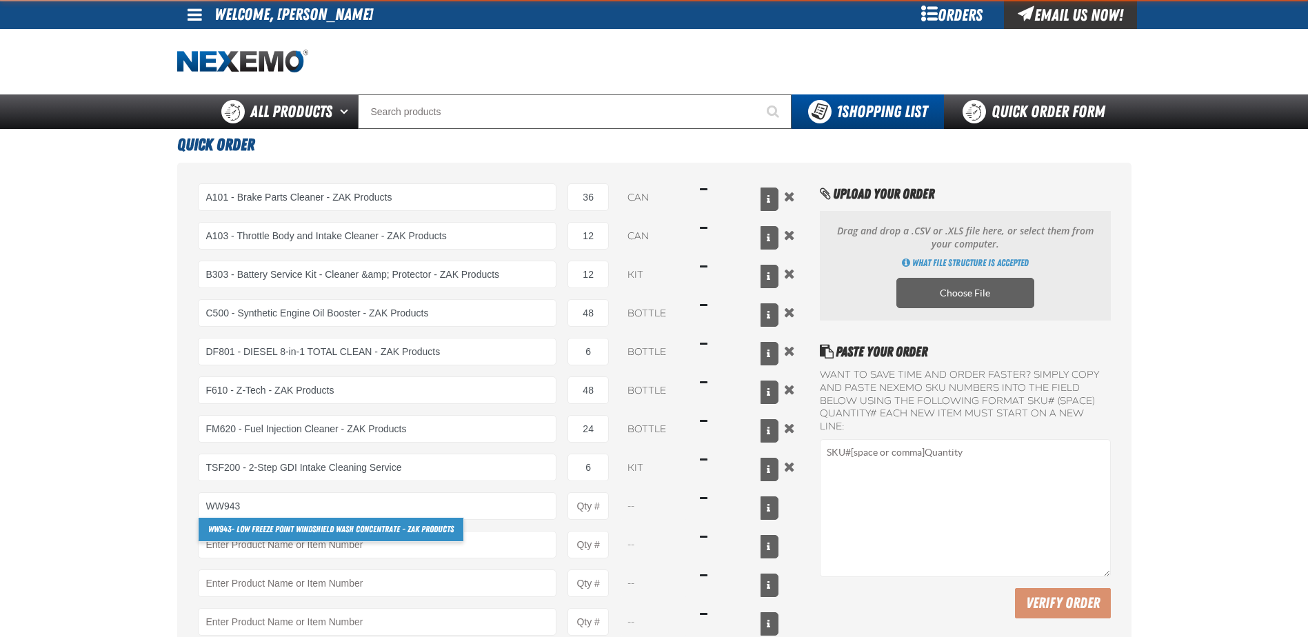
click at [210, 529] on strong "WW943" at bounding box center [219, 529] width 23 height 10
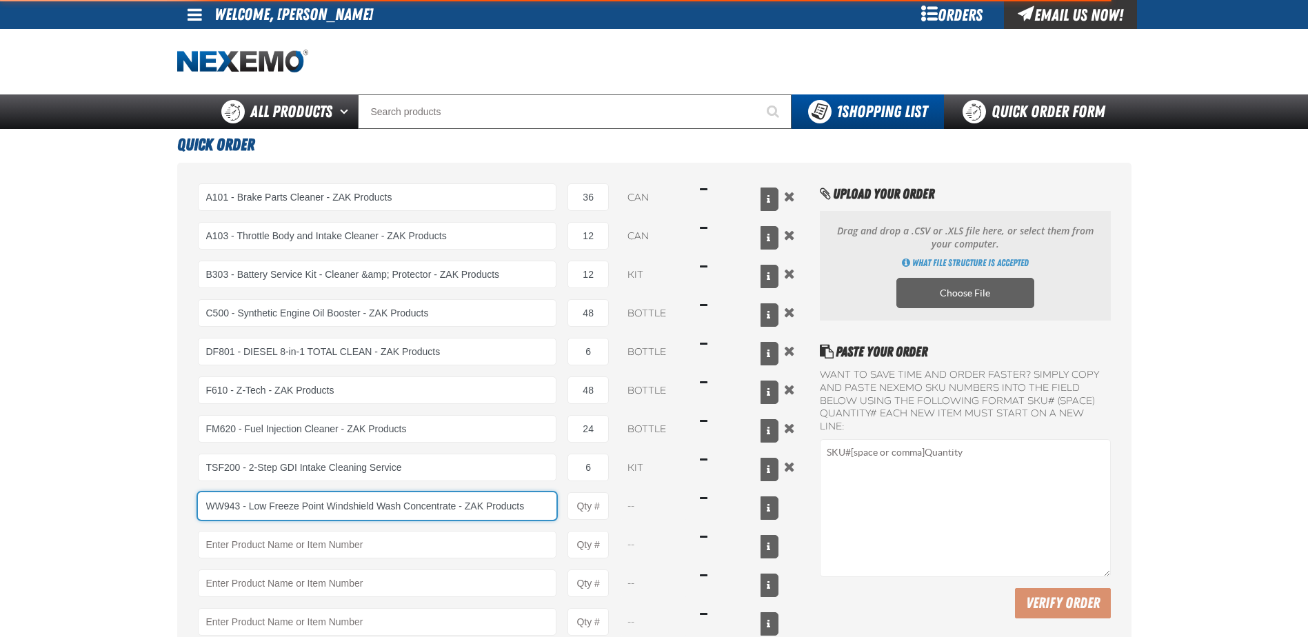
type input "WW943 - Low Freeze Point Windshield Wash Concentrate - ZAK Products"
type input "1"
select select "bottle"
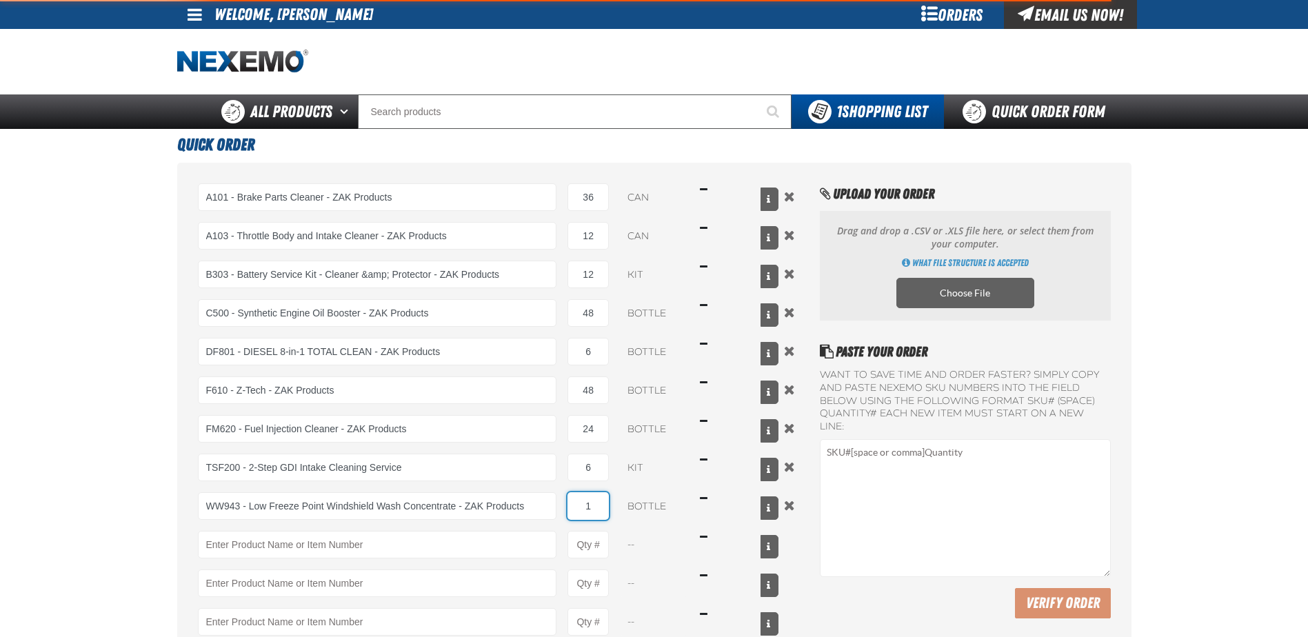
drag, startPoint x: 594, startPoint y: 502, endPoint x: 558, endPoint y: 497, distance: 36.2
click at [573, 505] on input "1" at bounding box center [587, 506] width 41 height 28
type input "WW943 - Low Freeze Point Windshield Wash Concentrate - ZAK Products"
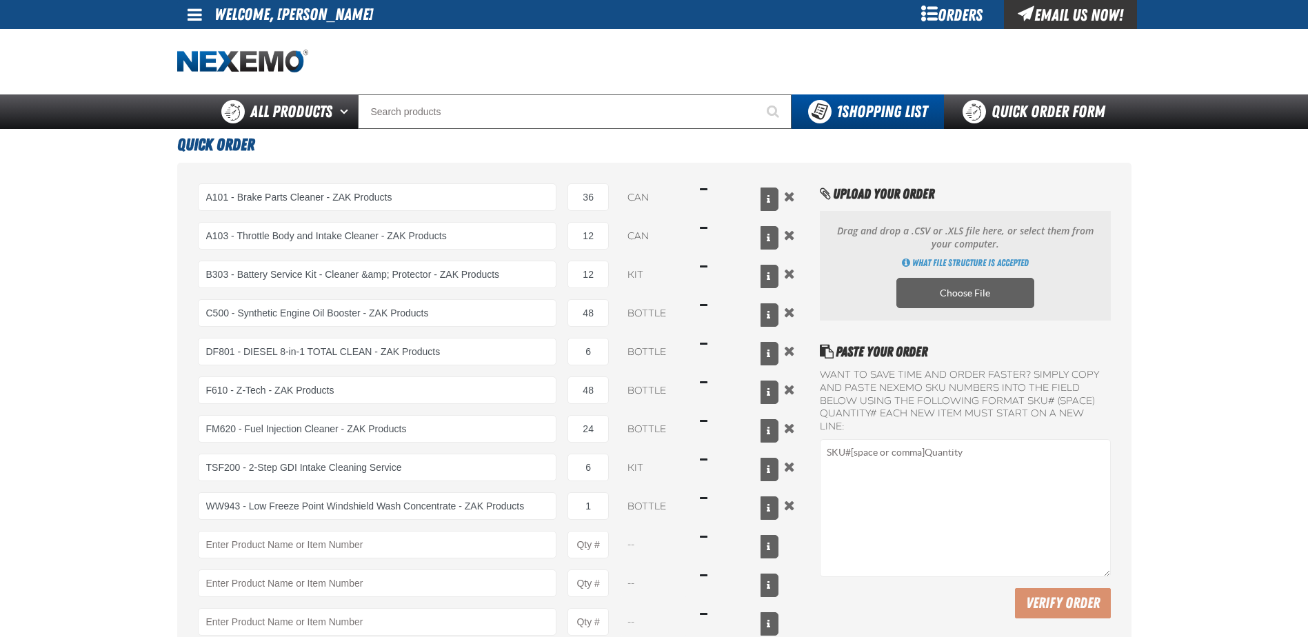
click at [144, 571] on main "Quick Order A101 - Brake Parts Cleaner - ZAK Products A101 - Brake Parts Cleane…" at bounding box center [654, 462] width 1308 height 667
drag, startPoint x: 603, startPoint y: 505, endPoint x: 580, endPoint y: 511, distance: 24.1
click at [581, 512] on input "1" at bounding box center [587, 506] width 41 height 28
type input "48"
click at [89, 513] on main "Quick Order A101 - Brake Parts Cleaner - ZAK Products A101 - Brake Parts Cleane…" at bounding box center [654, 462] width 1308 height 667
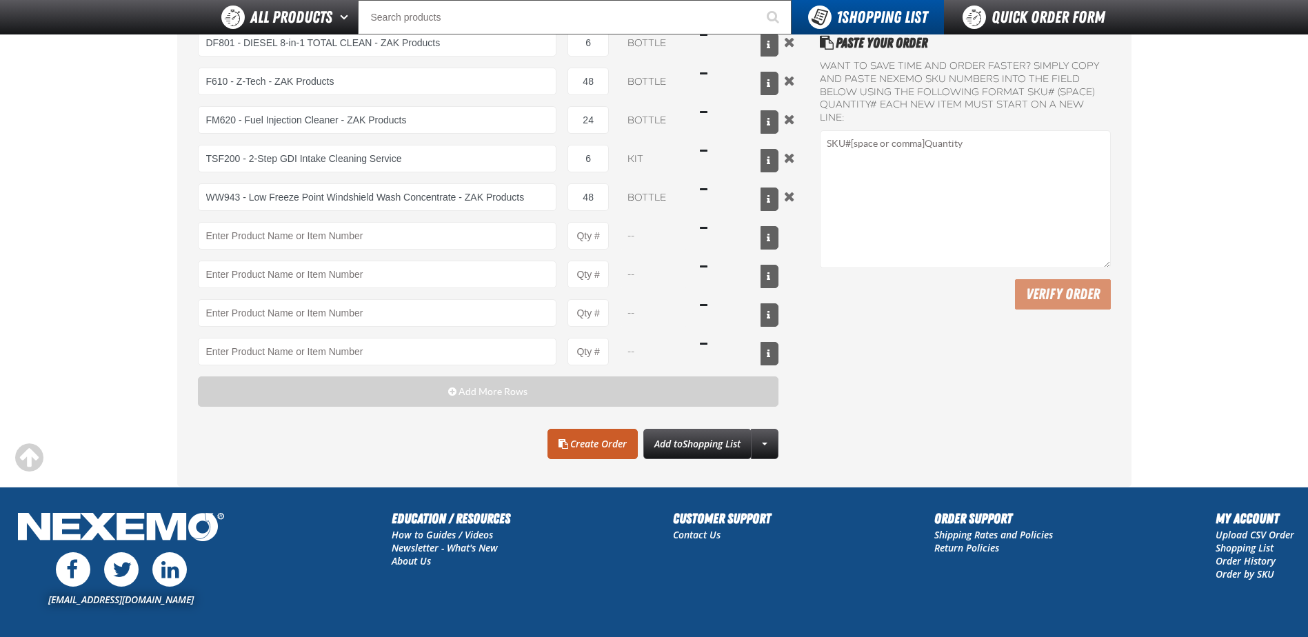
scroll to position [276, 0]
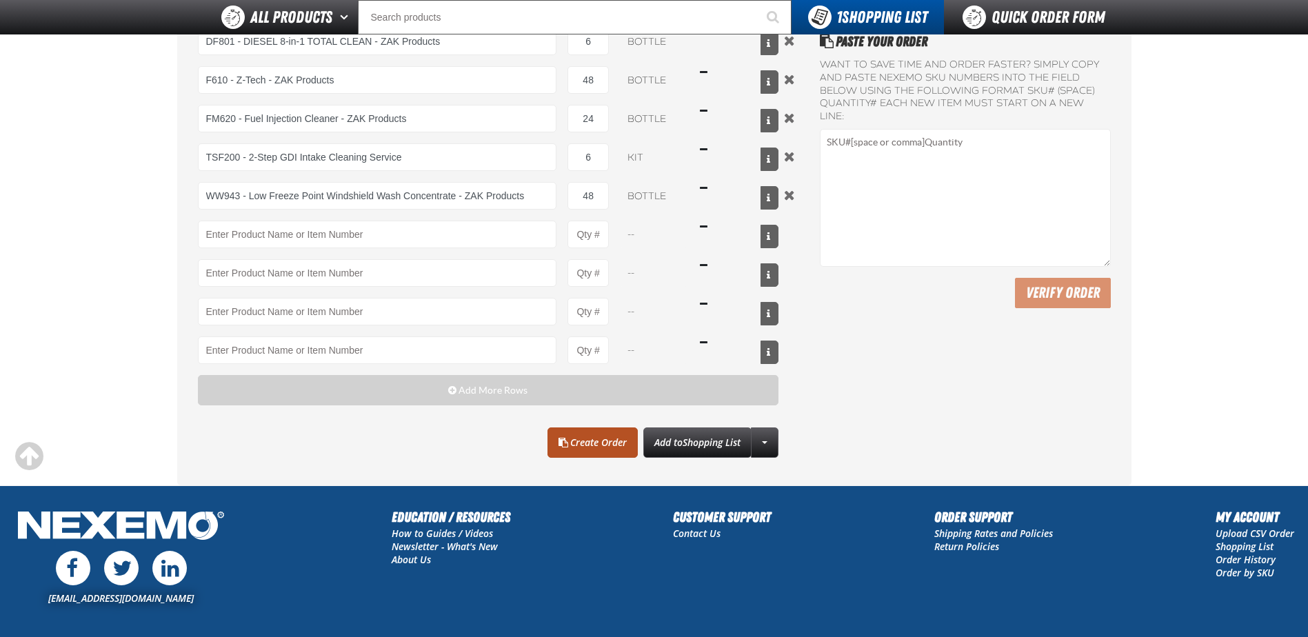
click at [598, 443] on link "Create Order" at bounding box center [592, 442] width 90 height 30
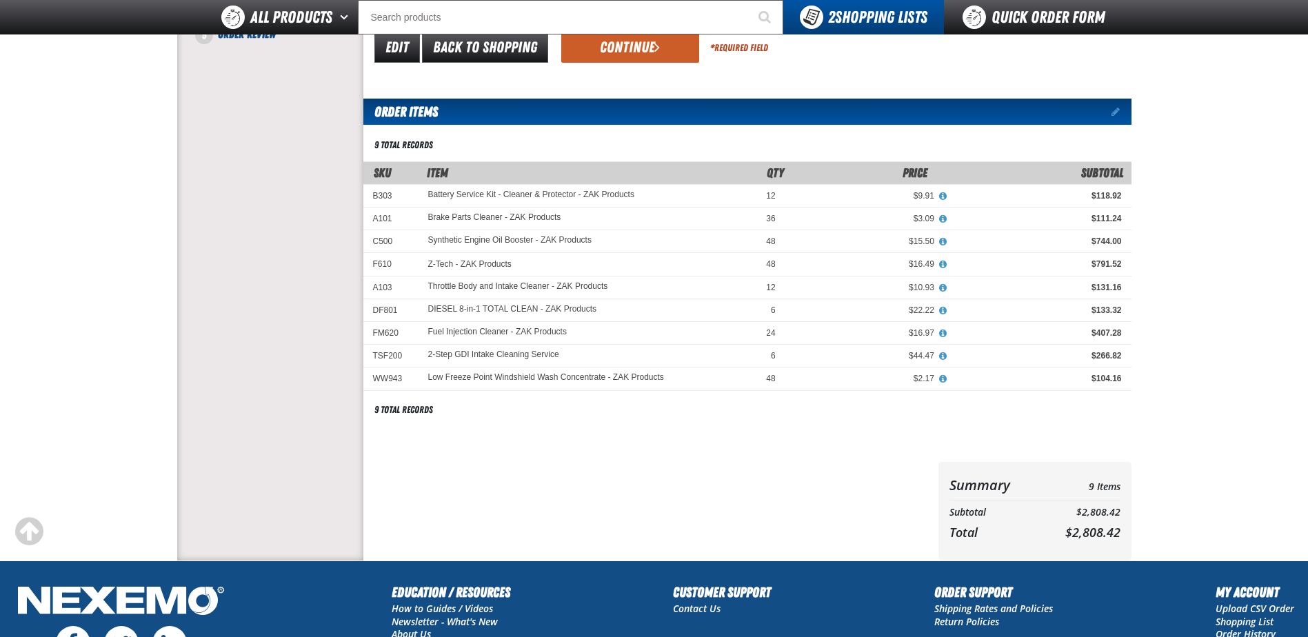
scroll to position [69, 0]
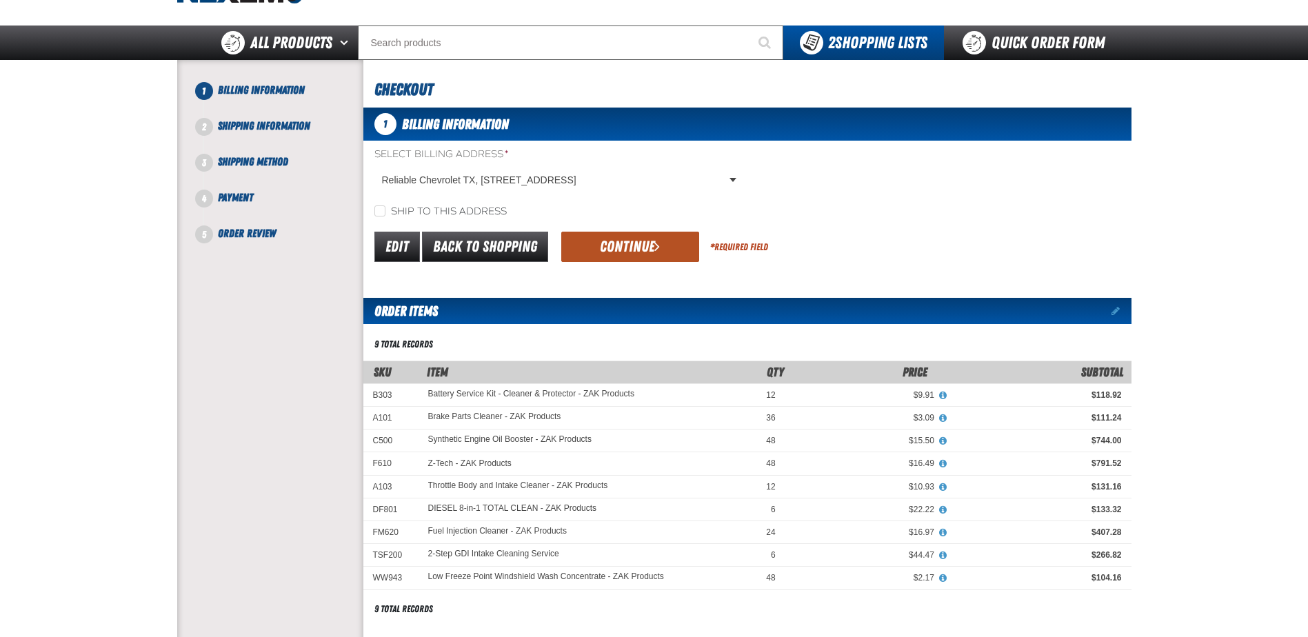
click at [656, 258] on button "Continue" at bounding box center [630, 247] width 138 height 30
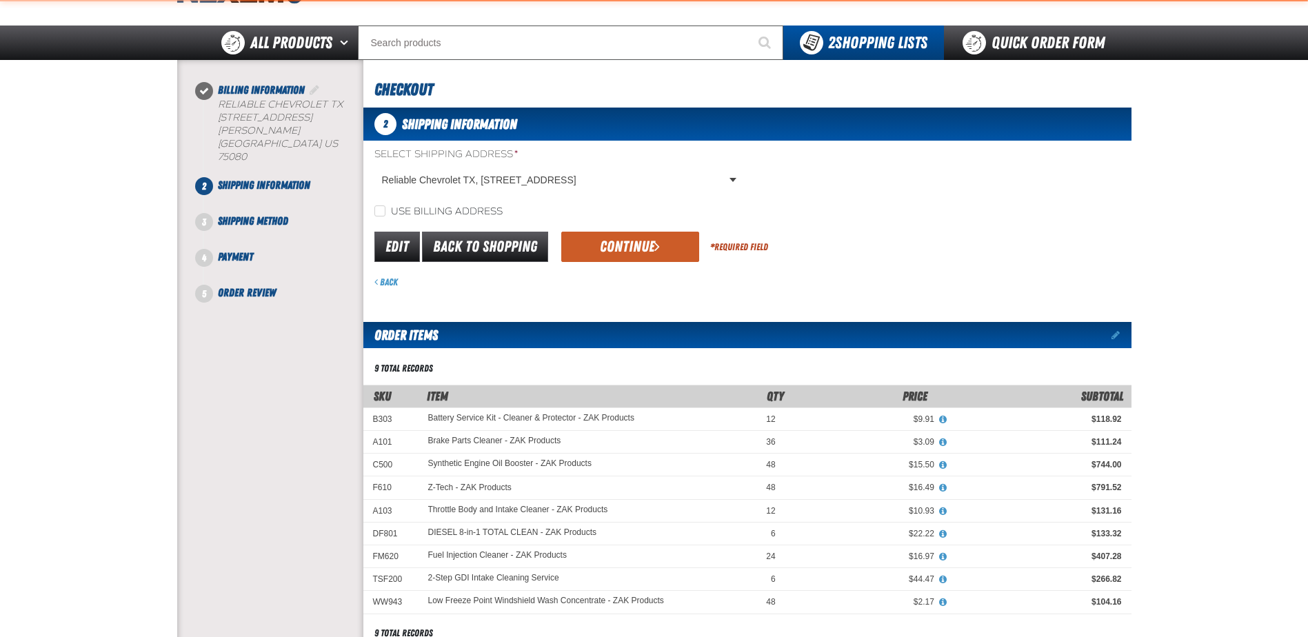
click at [654, 249] on span "submit" at bounding box center [657, 245] width 6 height 15
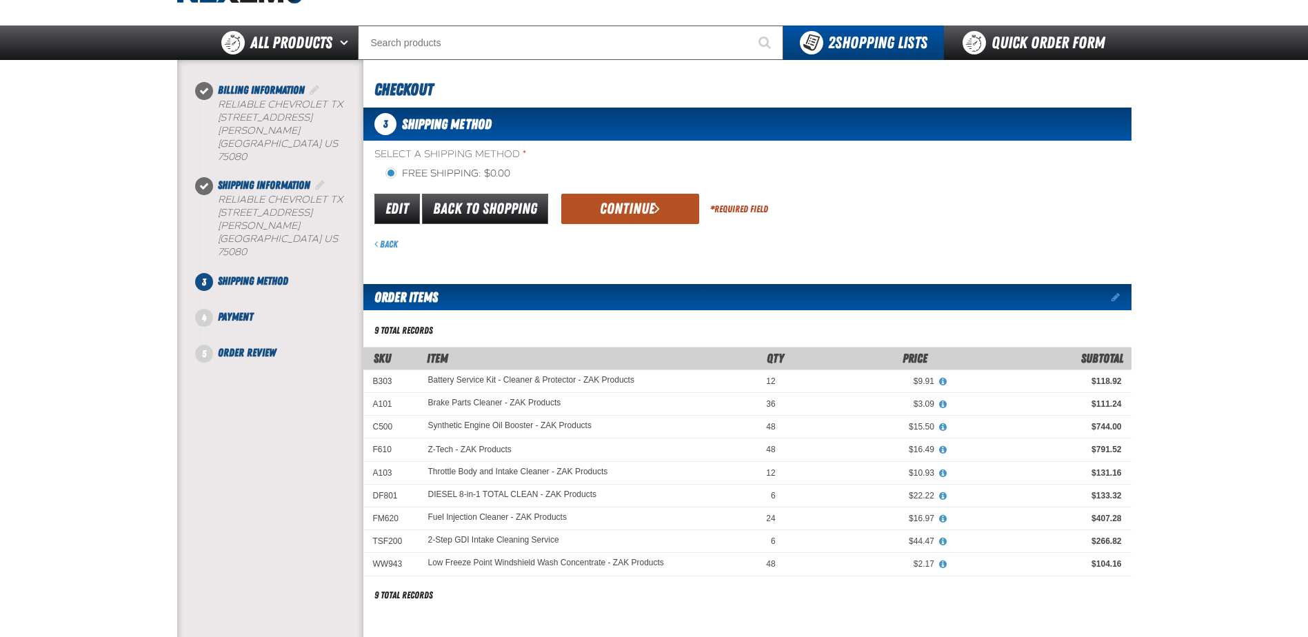
click at [638, 207] on button "Continue" at bounding box center [630, 209] width 138 height 30
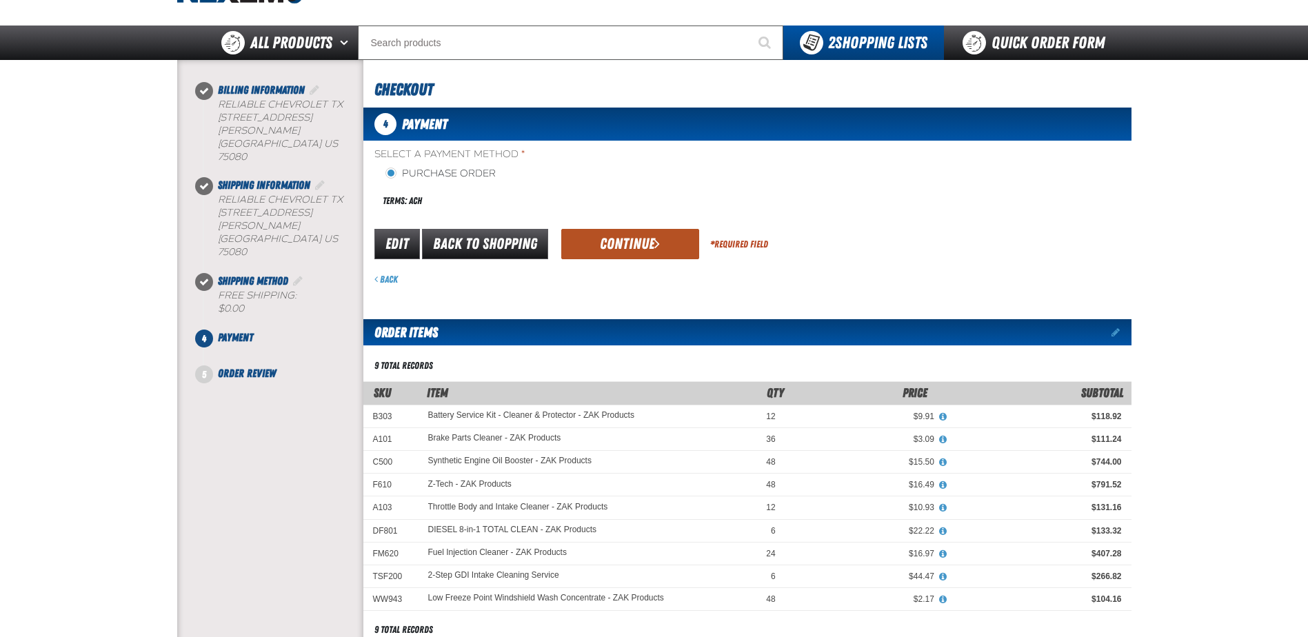
click at [638, 250] on button "Continue" at bounding box center [630, 244] width 138 height 30
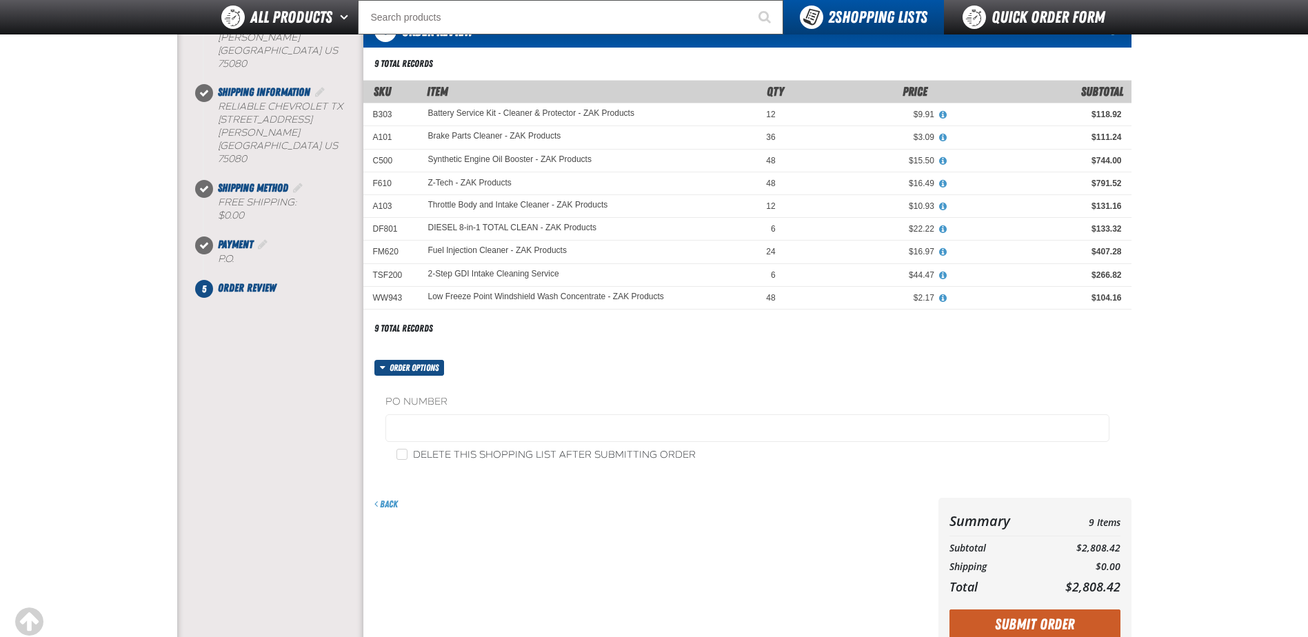
scroll to position [207, 0]
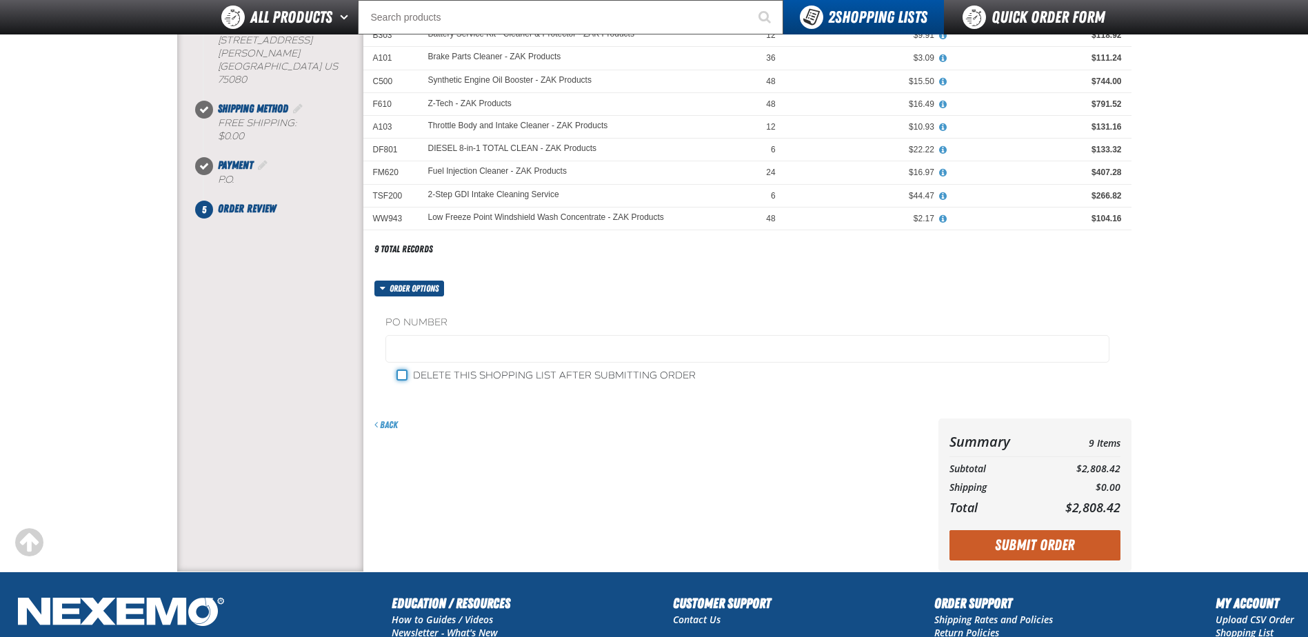
click at [404, 376] on input "Delete this shopping list after submitting order" at bounding box center [401, 374] width 11 height 11
checkbox input "true"
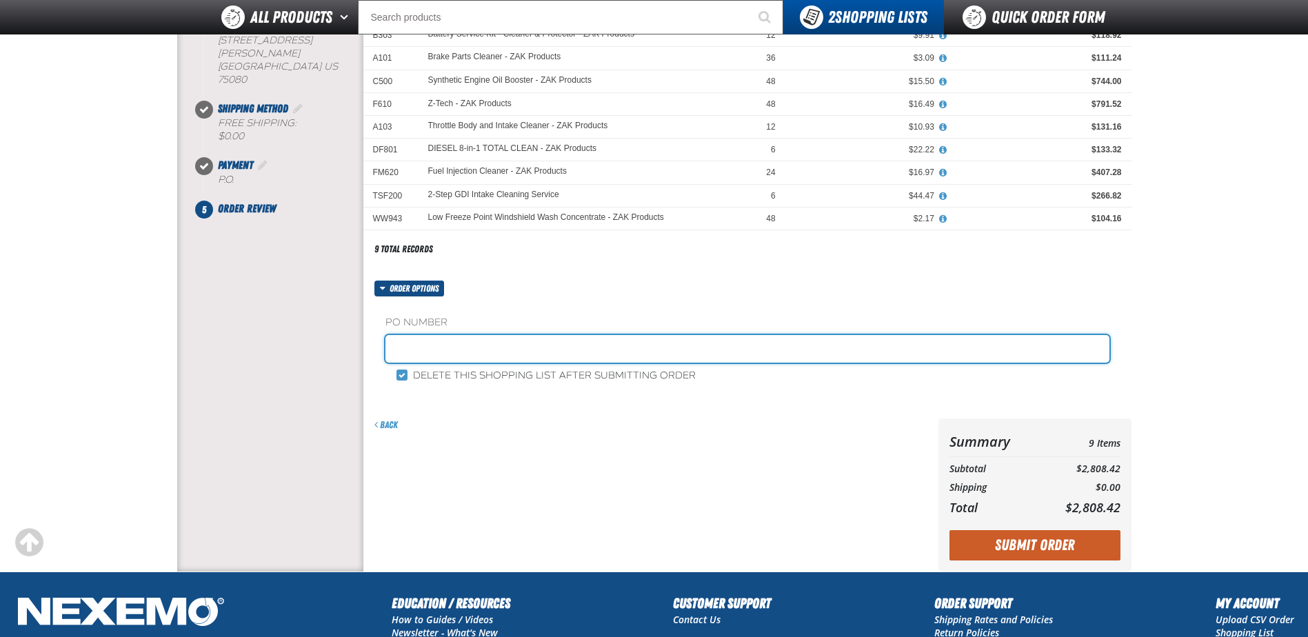
click at [411, 346] on input "text" at bounding box center [747, 349] width 724 height 28
type input "Z246"
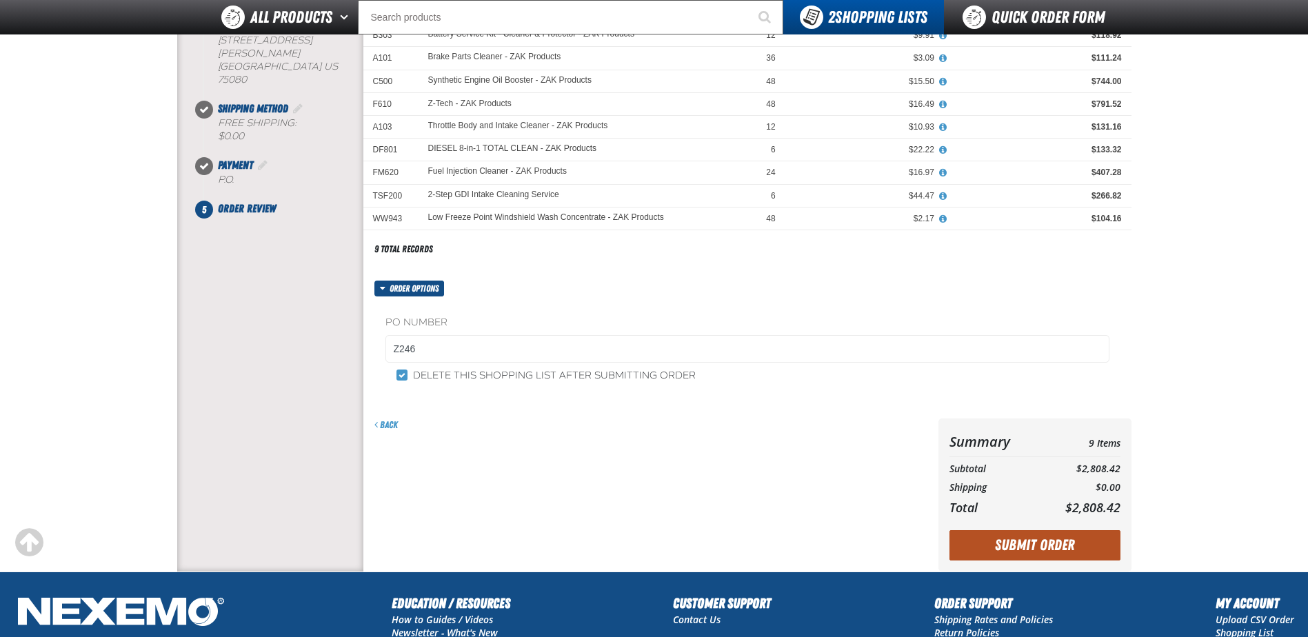
click at [1008, 545] on button "Submit Order" at bounding box center [1034, 545] width 171 height 30
